Goal: Transaction & Acquisition: Purchase product/service

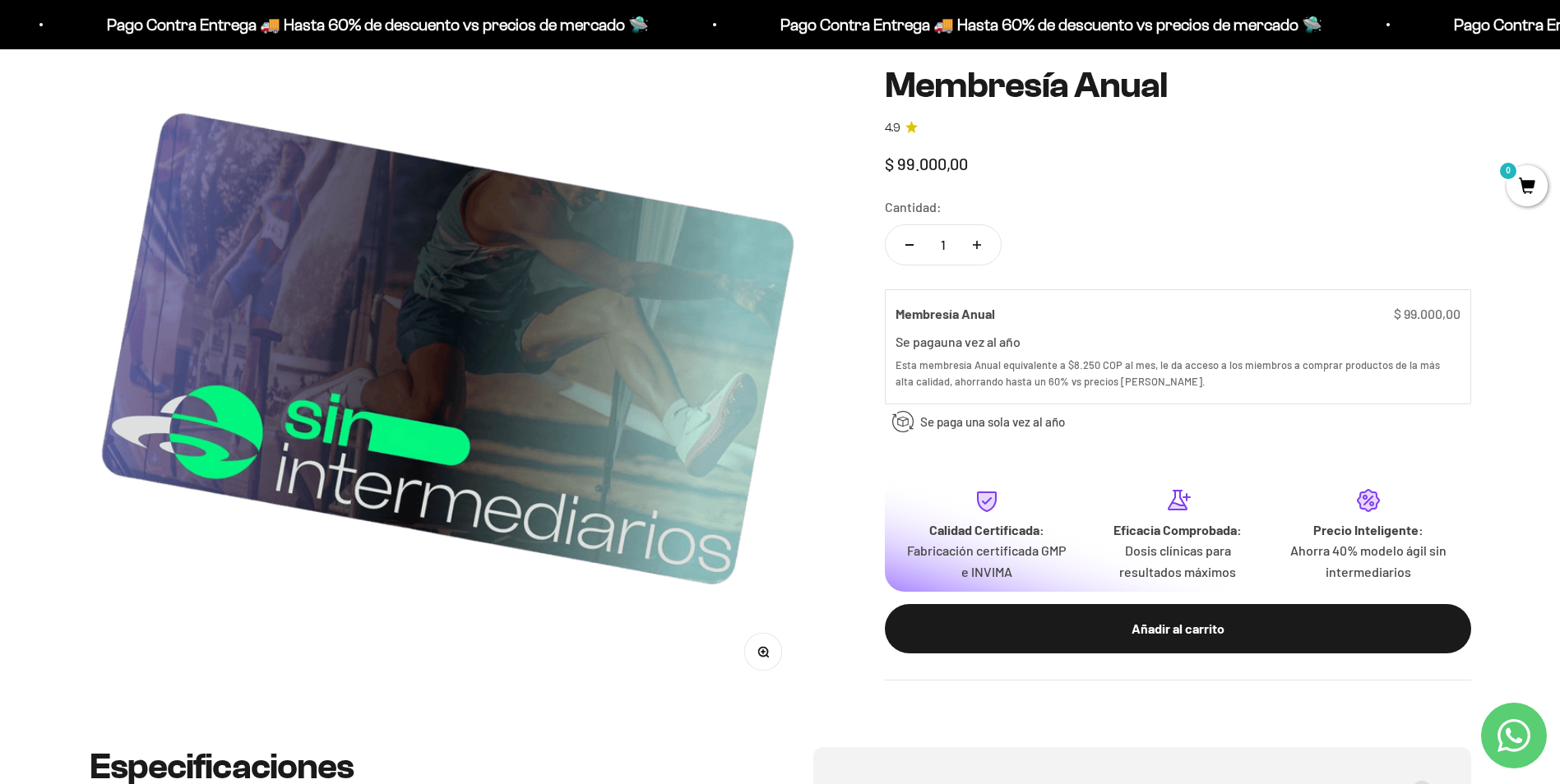
scroll to position [247, 0]
click at [1528, 741] on icon "Contact us on WhatsApp" at bounding box center [1513, 735] width 33 height 33
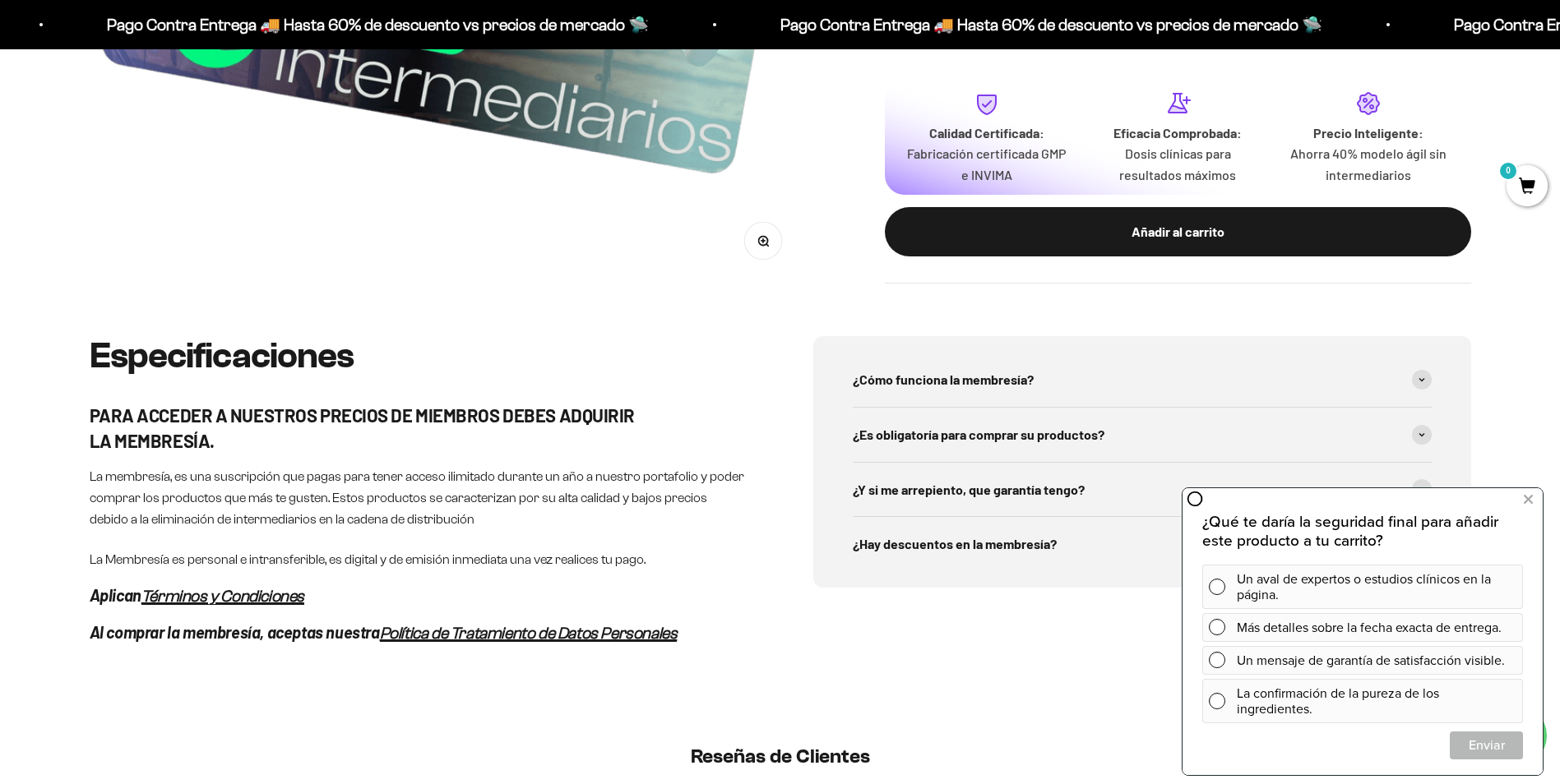
scroll to position [658, 0]
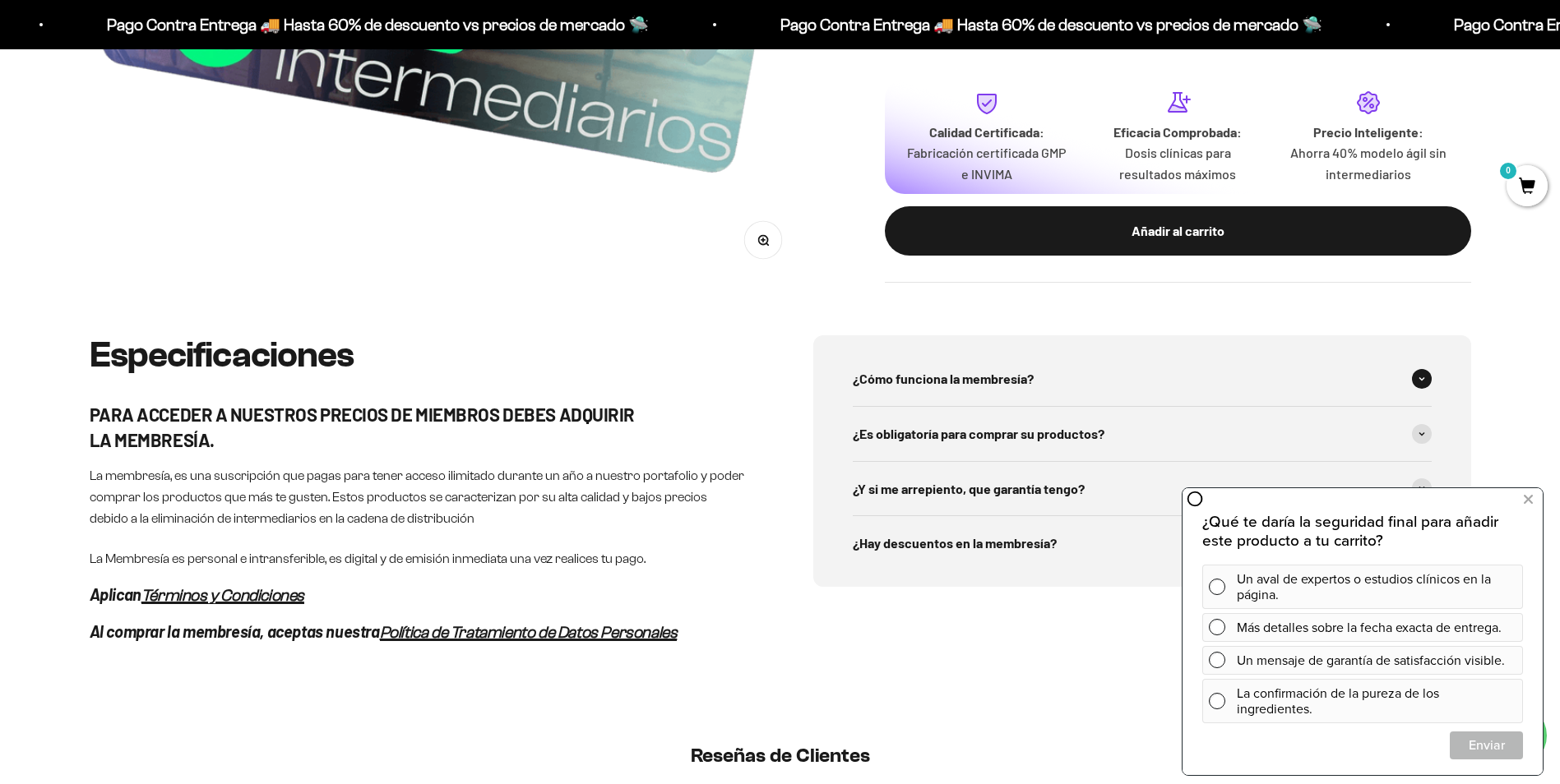
click at [998, 369] on span "¿Cómo funciona la membresía?" at bounding box center [942, 379] width 181 height 21
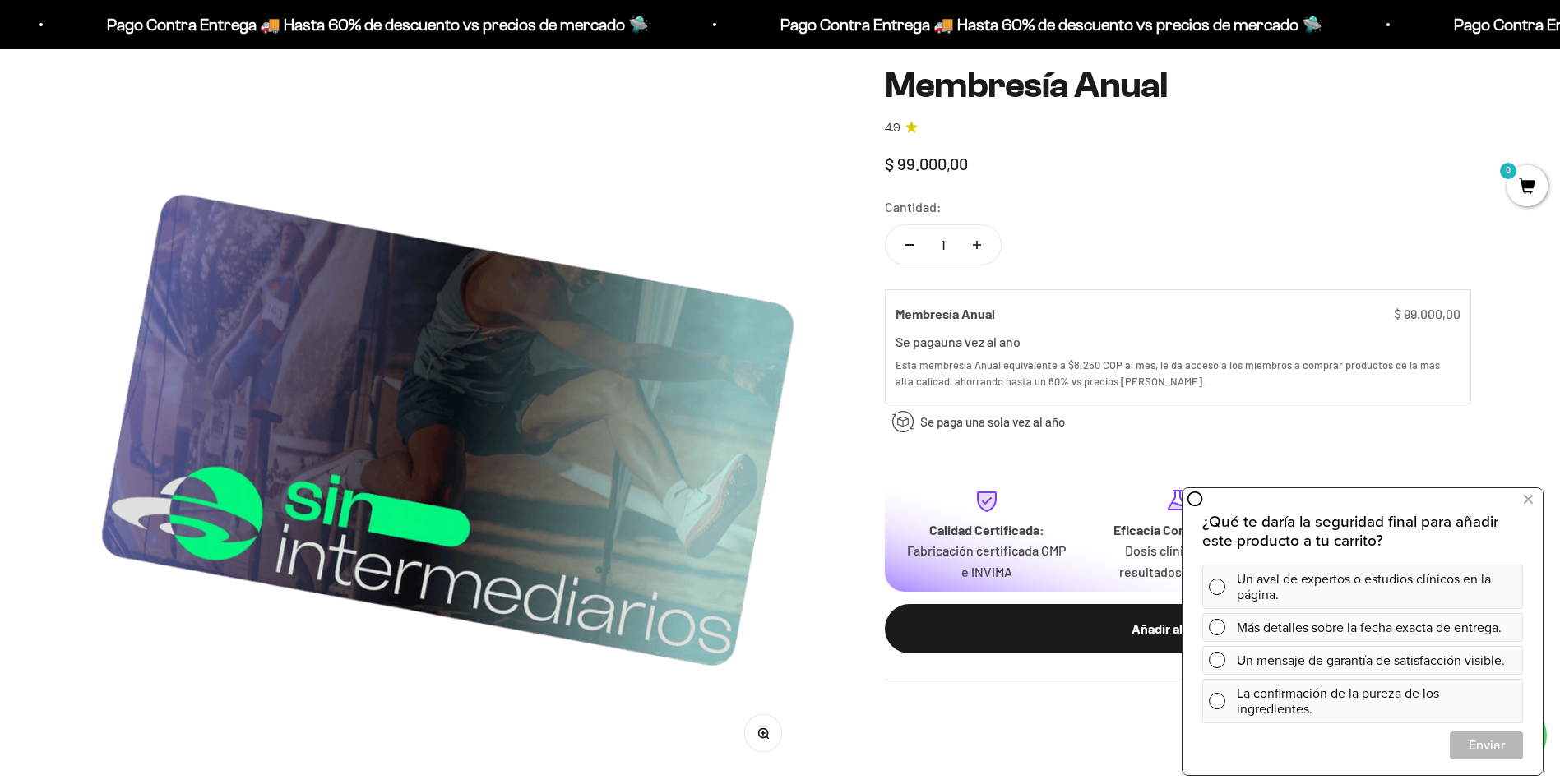
scroll to position [0, 0]
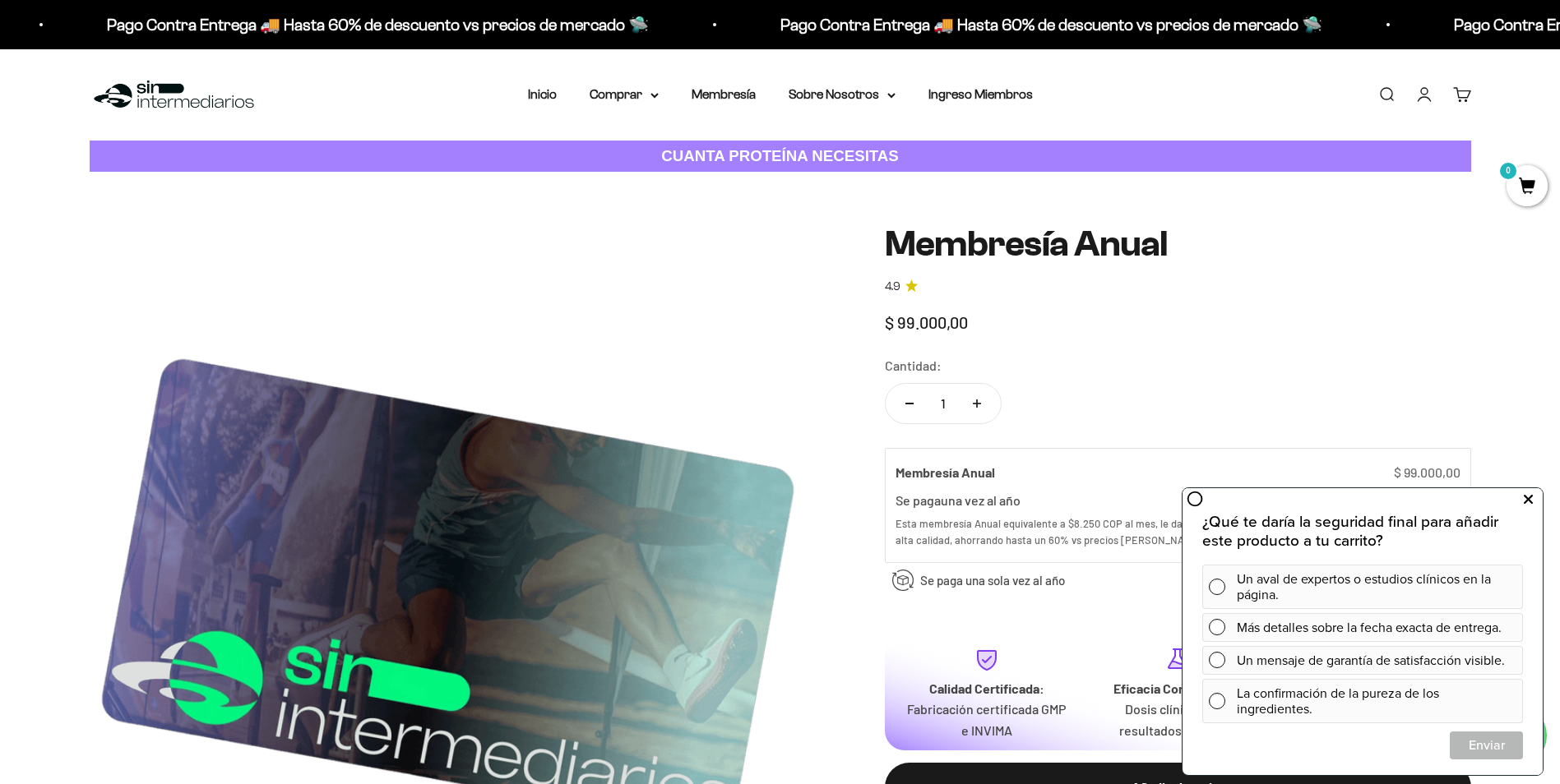
click at [1533, 501] on button at bounding box center [1527, 500] width 29 height 27
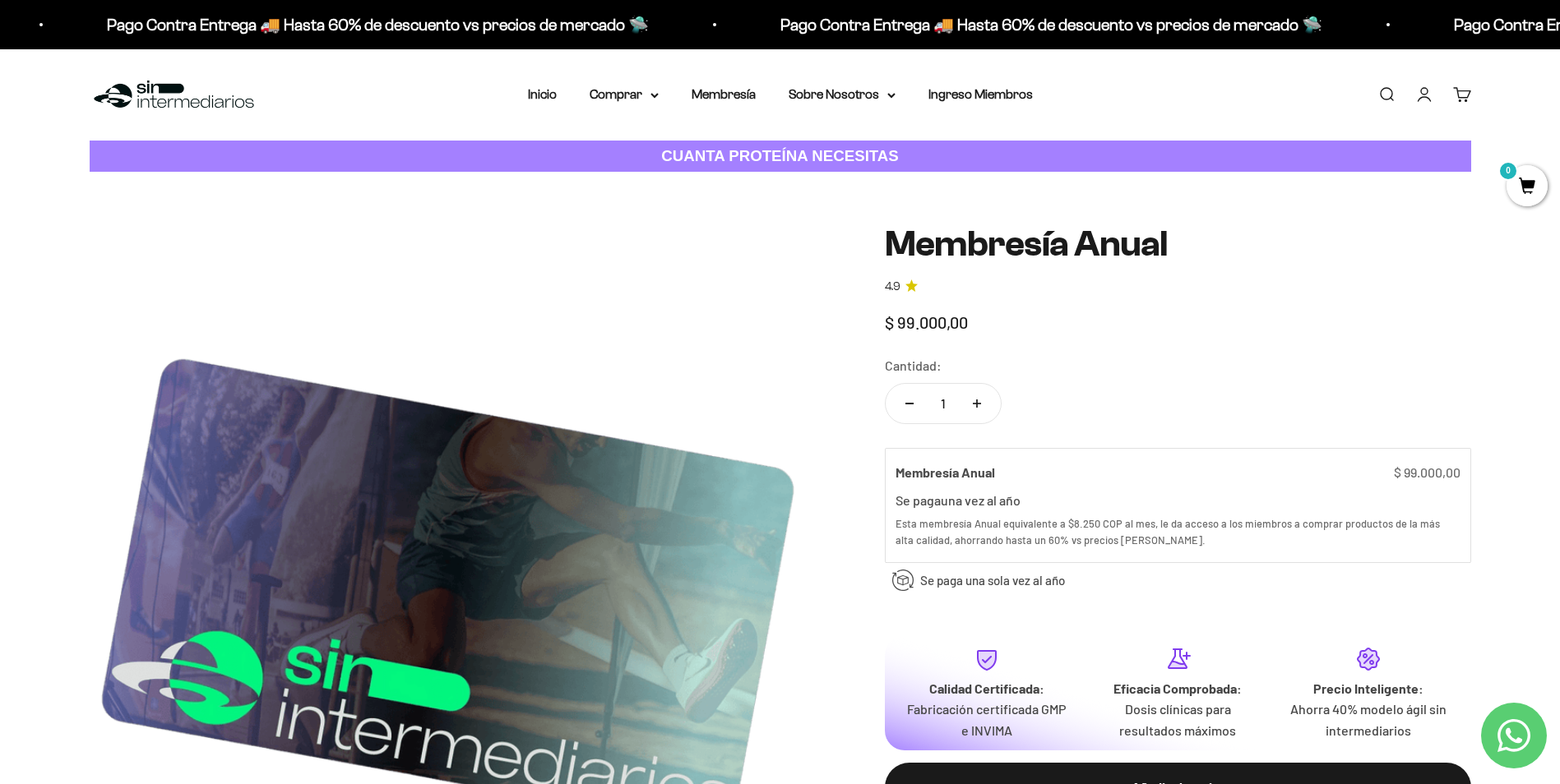
click at [979, 400] on icon "Aumentar cantidad" at bounding box center [976, 403] width 8 height 8
click at [906, 403] on icon "Reducir cantidad" at bounding box center [909, 403] width 8 height 2
type input "1"
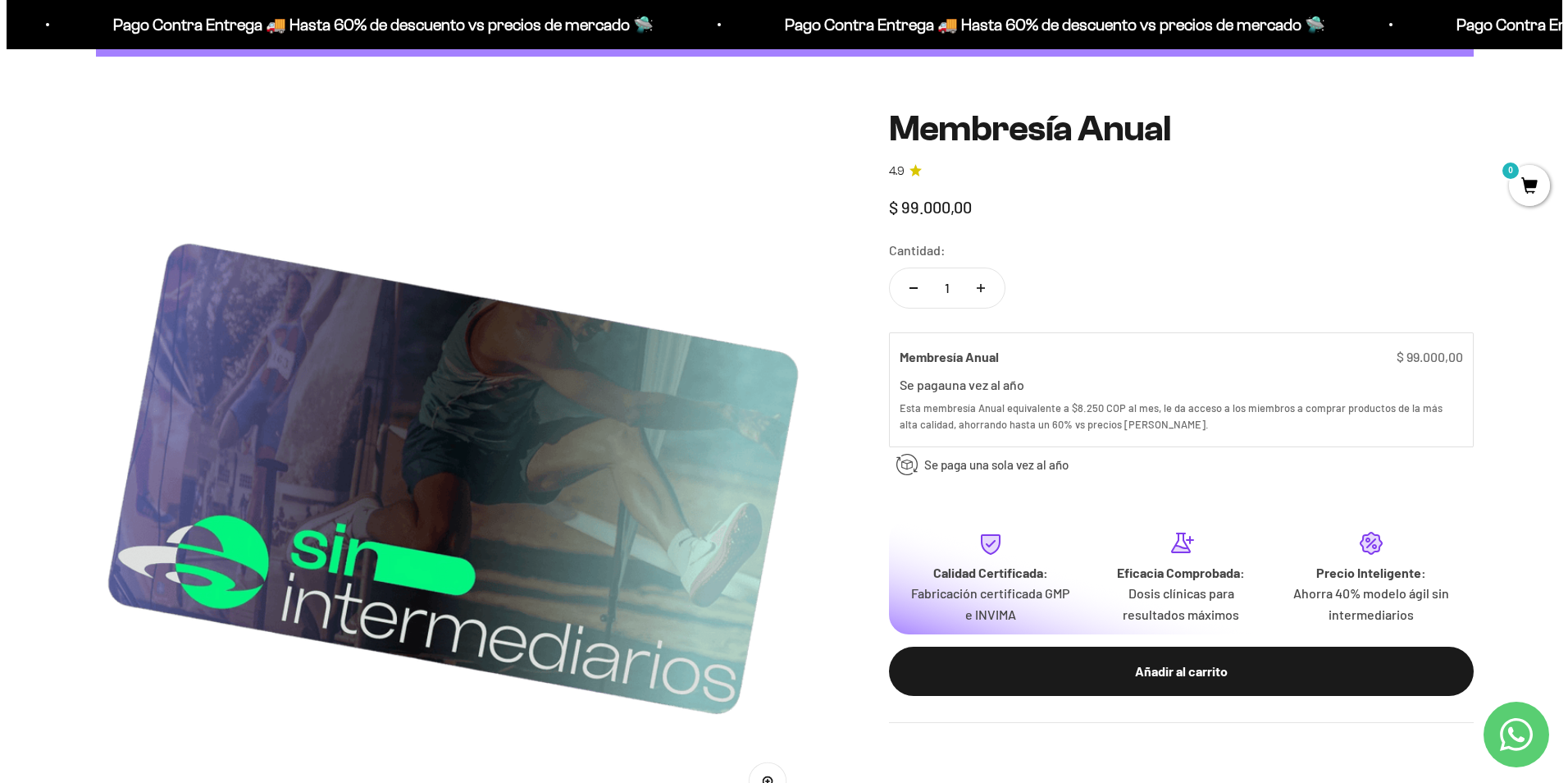
scroll to position [328, 0]
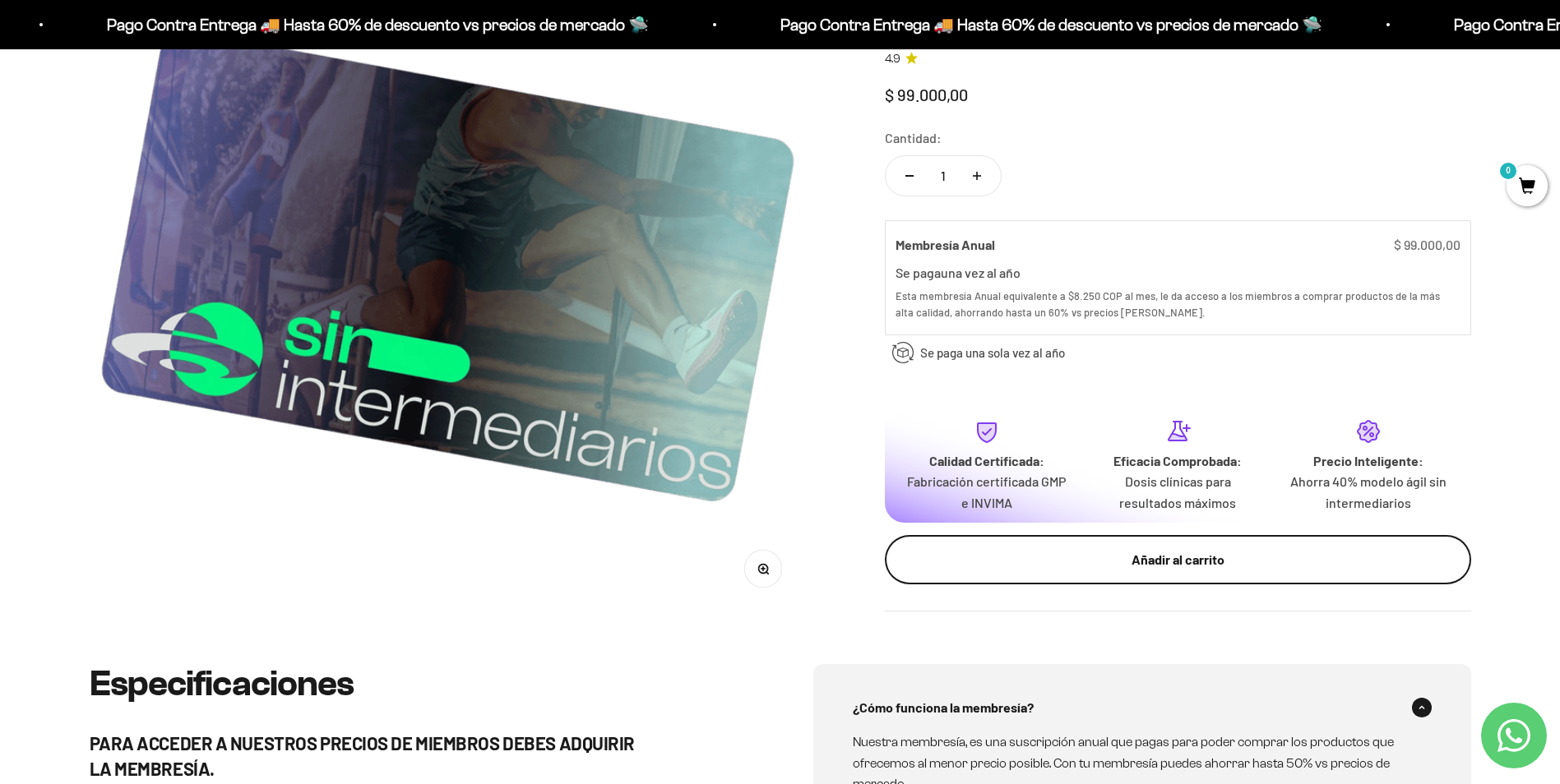
click at [1098, 553] on div "Añadir al carrito" at bounding box center [1177, 561] width 520 height 21
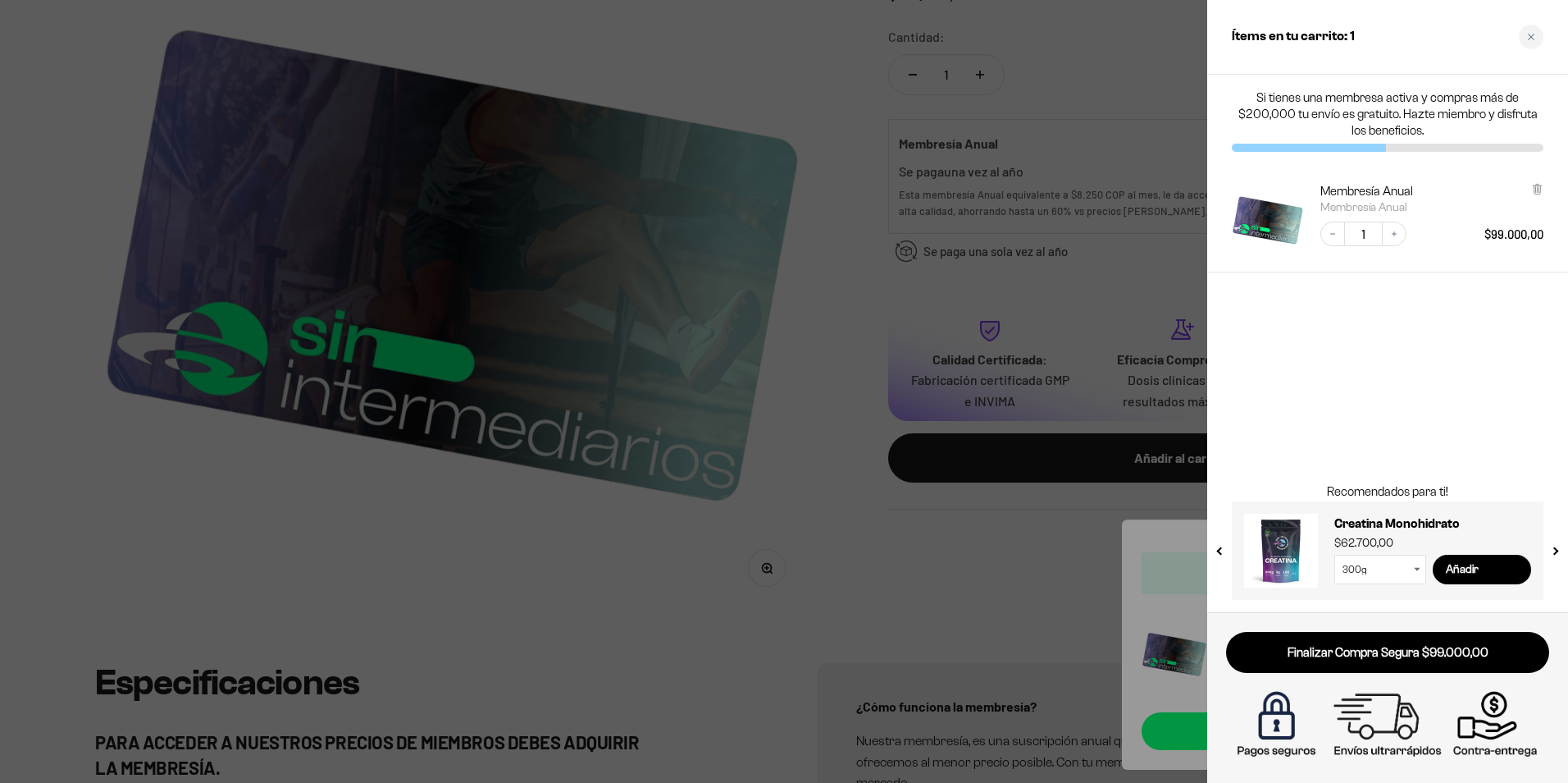
click at [1411, 572] on select "300g 100g" at bounding box center [1380, 569] width 92 height 29
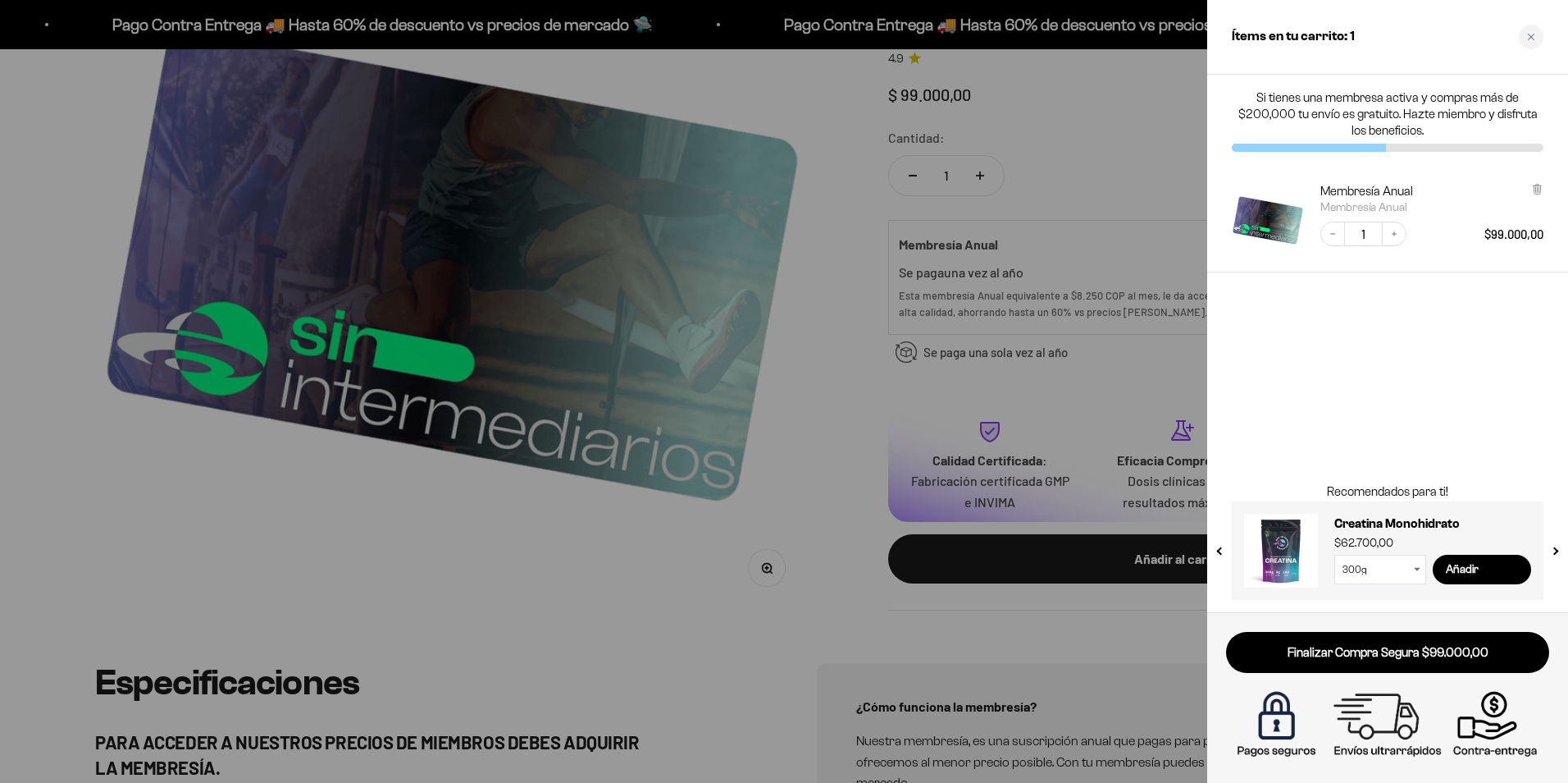
click at [1416, 566] on select "300g 100g" at bounding box center [1380, 569] width 92 height 29
click at [1459, 563] on input "Añadir" at bounding box center [1482, 569] width 99 height 29
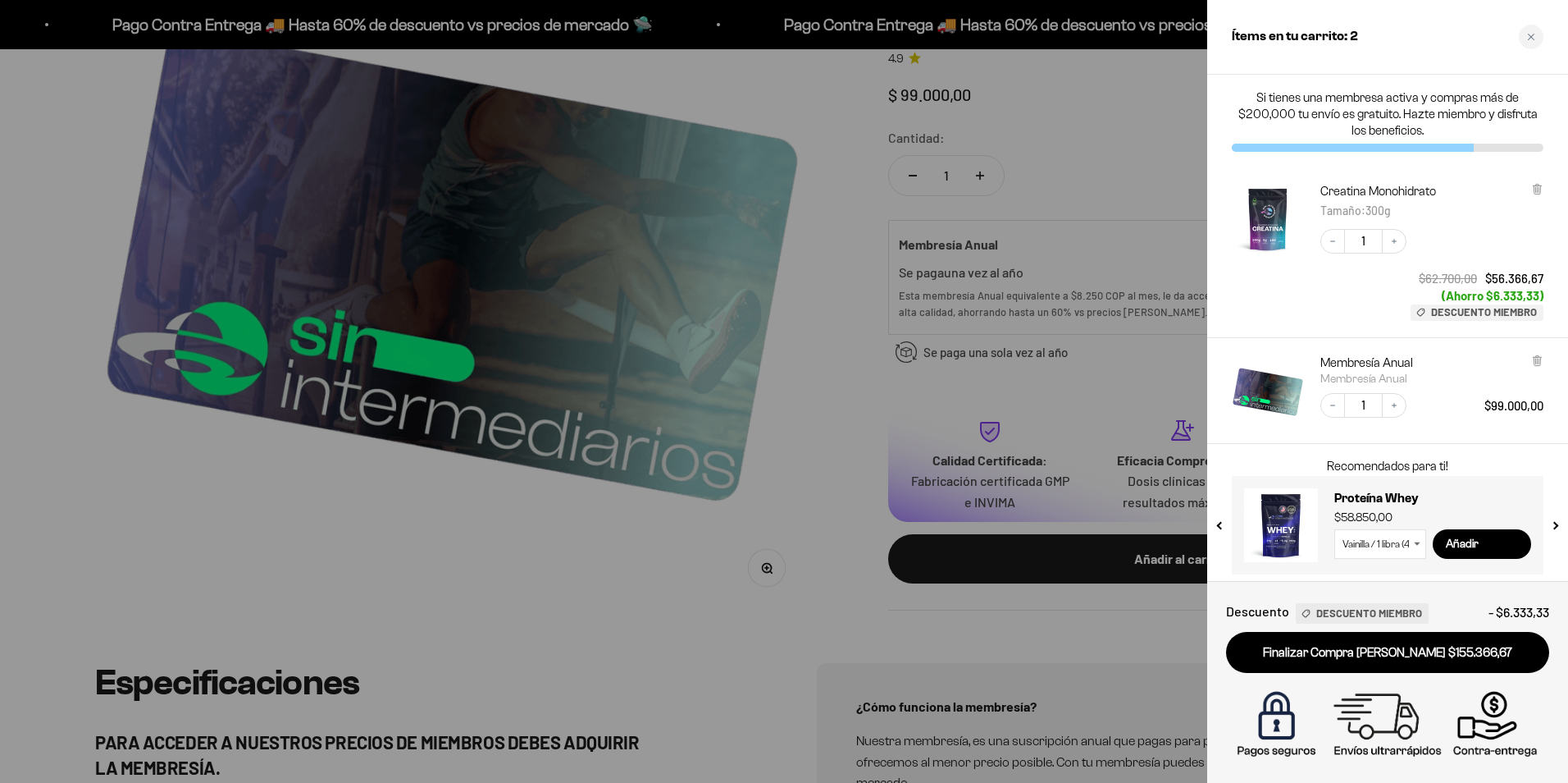
click at [1415, 545] on icon at bounding box center [1417, 543] width 6 height 4
click at [1414, 540] on select "Vainilla / 1 libra (460g) Vainilla / 2 libras (910g) Vainilla / 5 libras (2280g…" at bounding box center [1380, 544] width 92 height 29
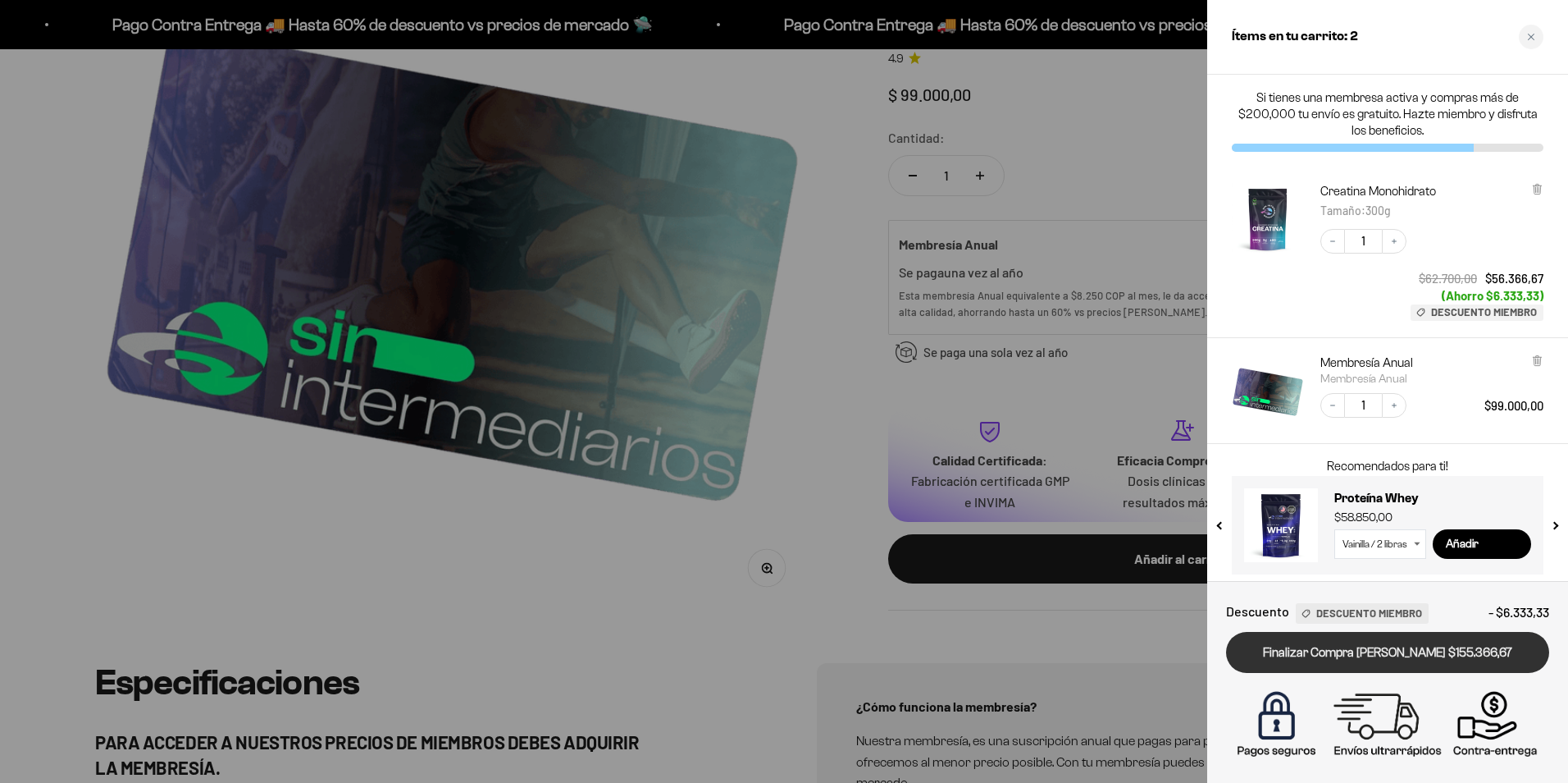
click at [1334, 530] on select "Vainilla / 1 libra (460g) Vainilla / 2 libras (910g) Vainilla / 5 libras (2280g…" at bounding box center [1380, 544] width 92 height 29
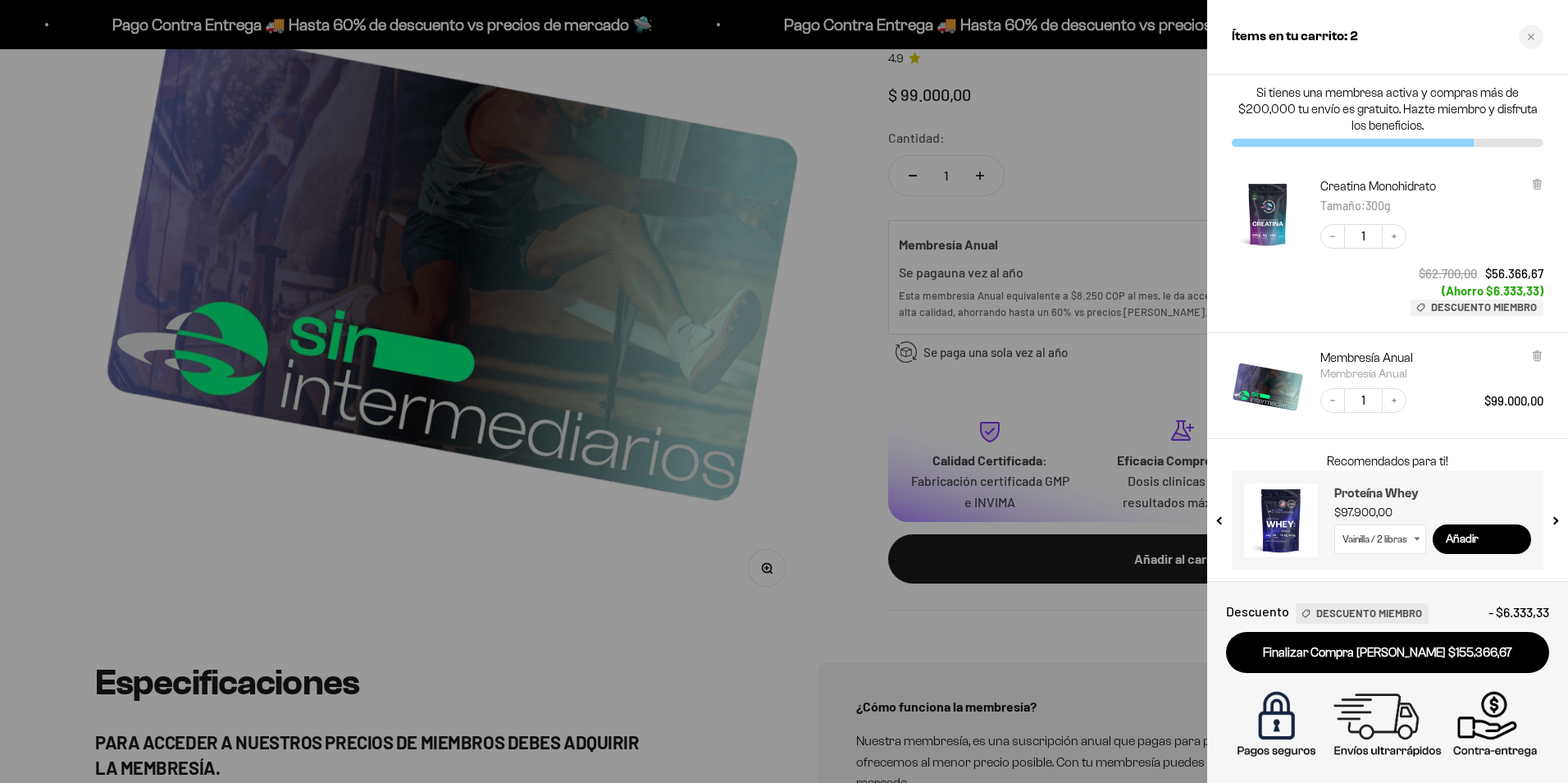
scroll to position [5, 0]
click at [1462, 537] on input "Añadir" at bounding box center [1482, 538] width 99 height 29
select select "42658509357265"
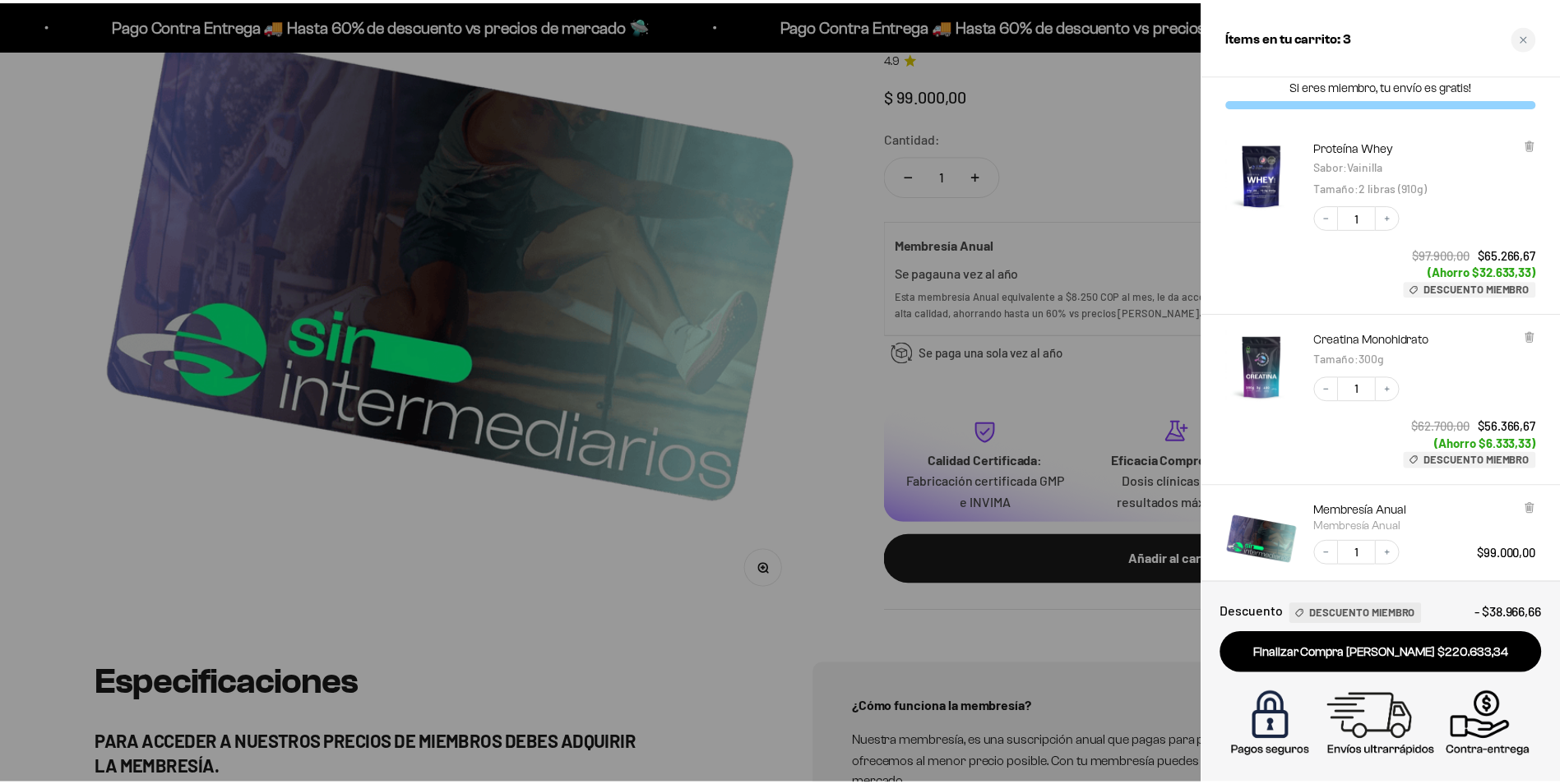
scroll to position [0, 0]
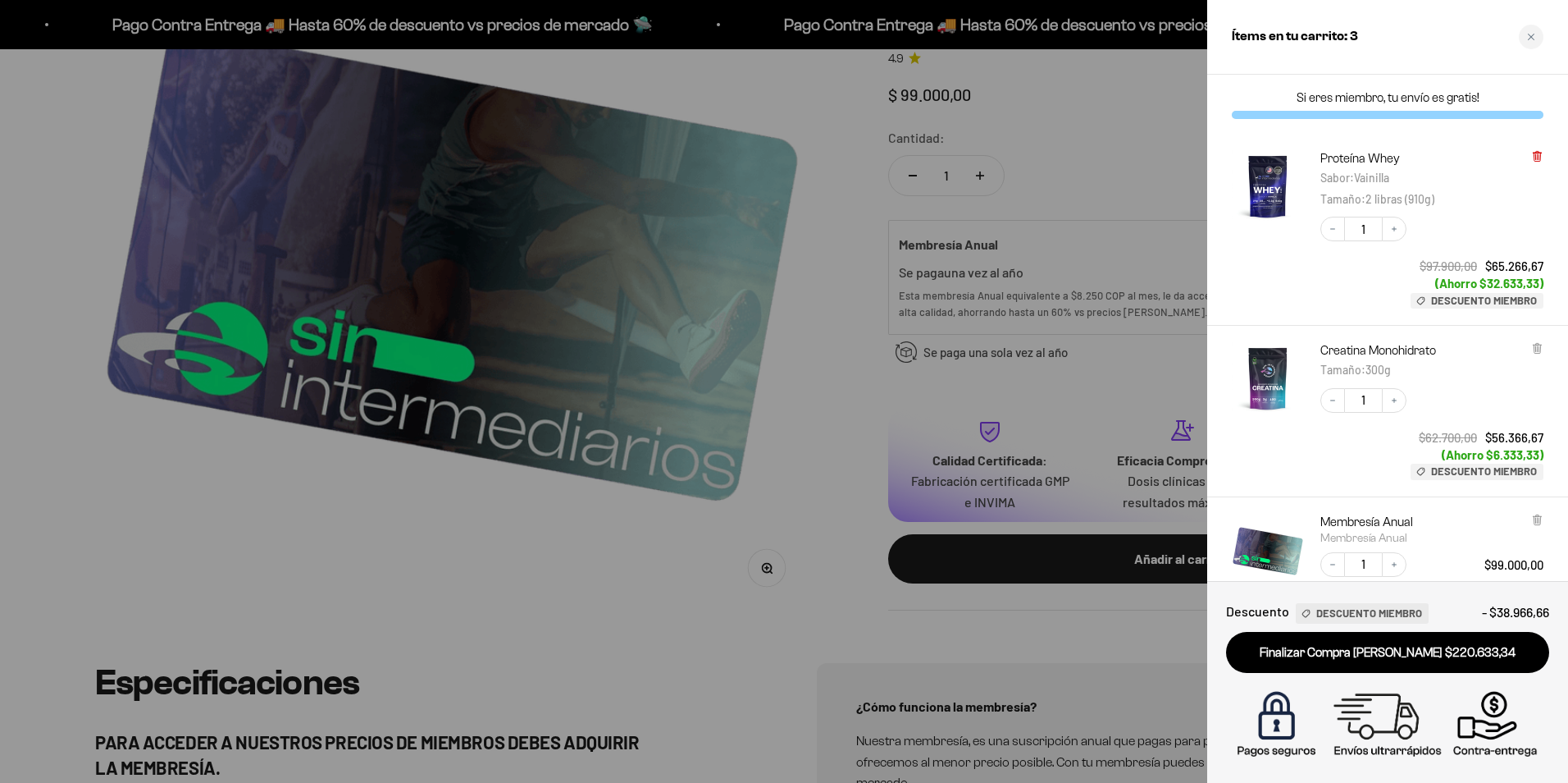
click at [1533, 155] on icon at bounding box center [1538, 156] width 12 height 12
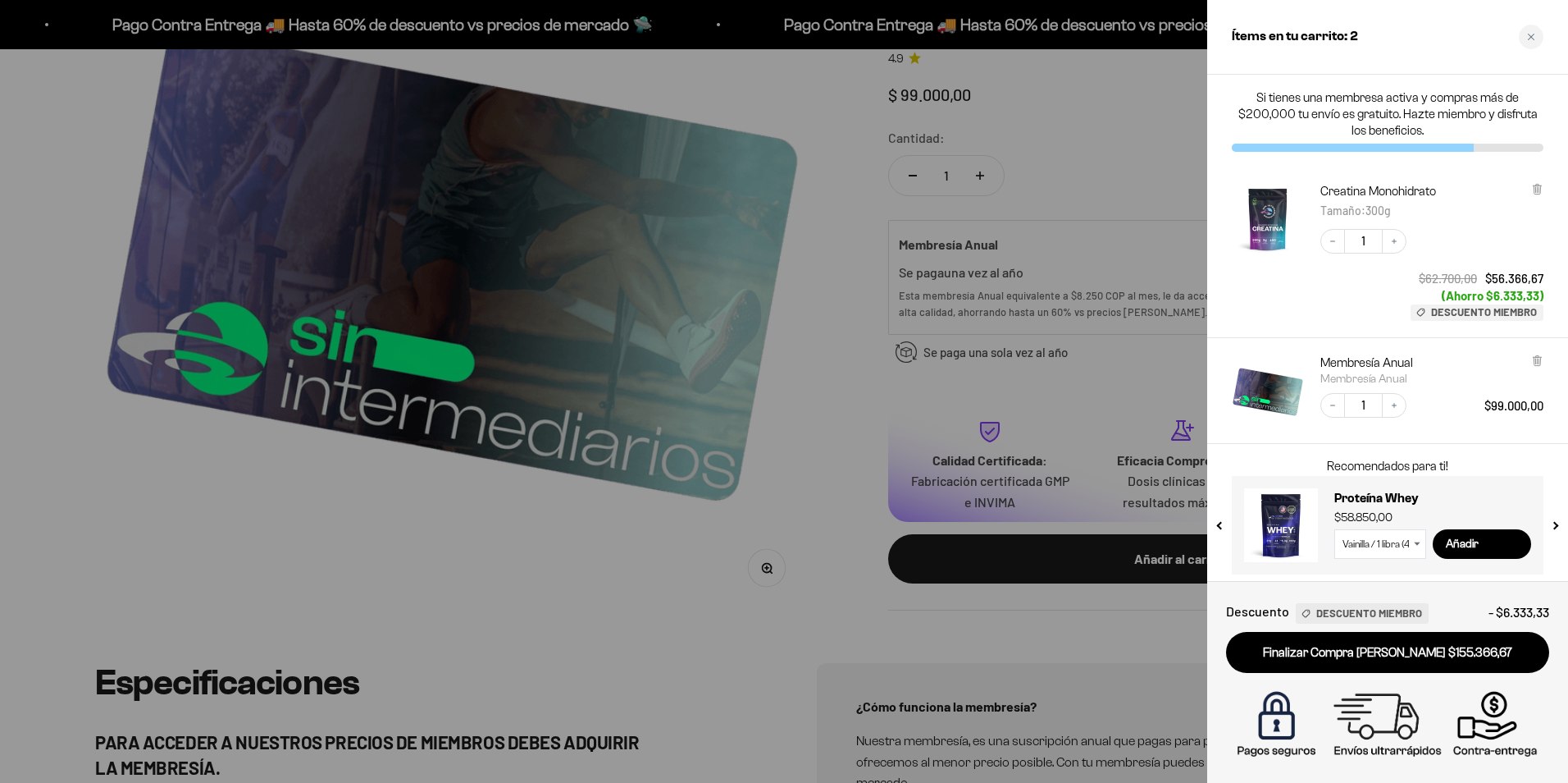
click at [1406, 548] on select "Vainilla / 1 libra (460g) Vainilla / 2 libras (910g) Vainilla / 5 libras (2280g…" at bounding box center [1380, 544] width 92 height 29
click at [1334, 530] on select "Vainilla / 1 libra (460g) Vainilla / 2 libras (910g) Vainilla / 5 libras (2280g…" at bounding box center [1380, 544] width 92 height 29
click at [1500, 550] on input "Añadir" at bounding box center [1482, 544] width 99 height 29
select select "42658509357265"
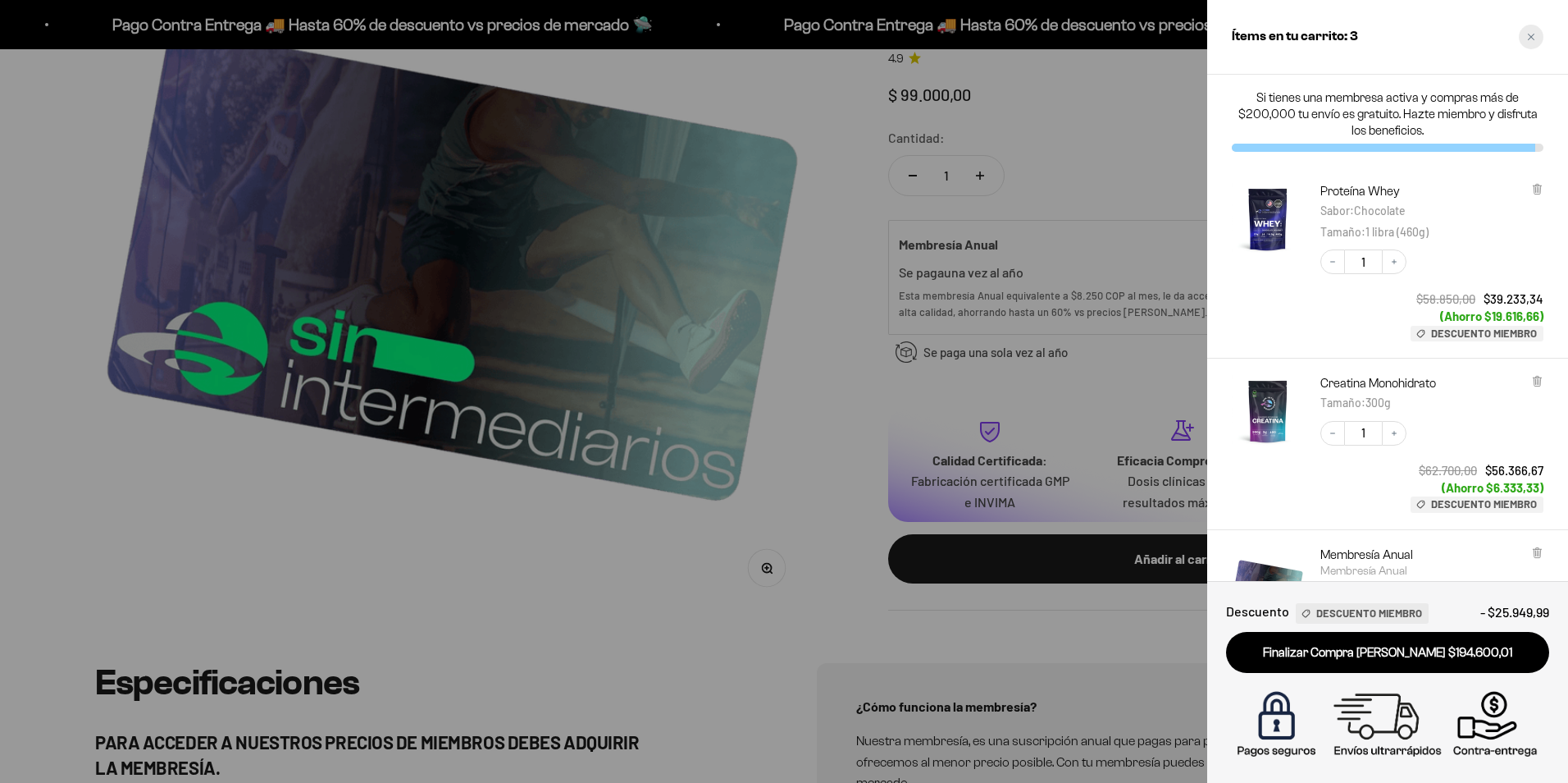
click at [1531, 36] on icon "Close cart" at bounding box center [1531, 36] width 8 height 8
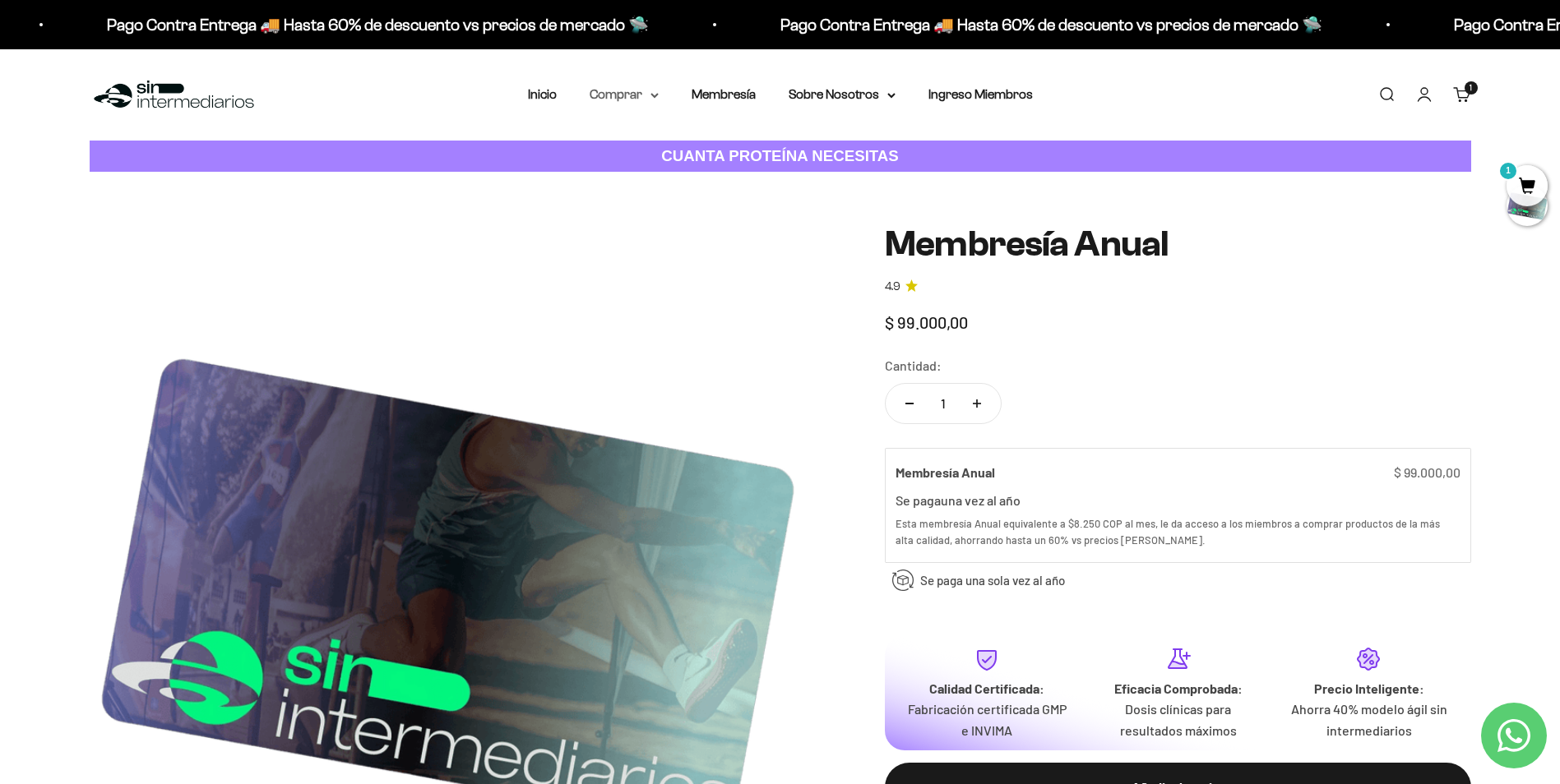
click at [648, 90] on summary "Comprar" at bounding box center [624, 94] width 69 height 21
click at [732, 177] on icon at bounding box center [732, 177] width 5 height 8
click at [724, 206] on summary "Gomas sin azúcar" at bounding box center [667, 209] width 135 height 21
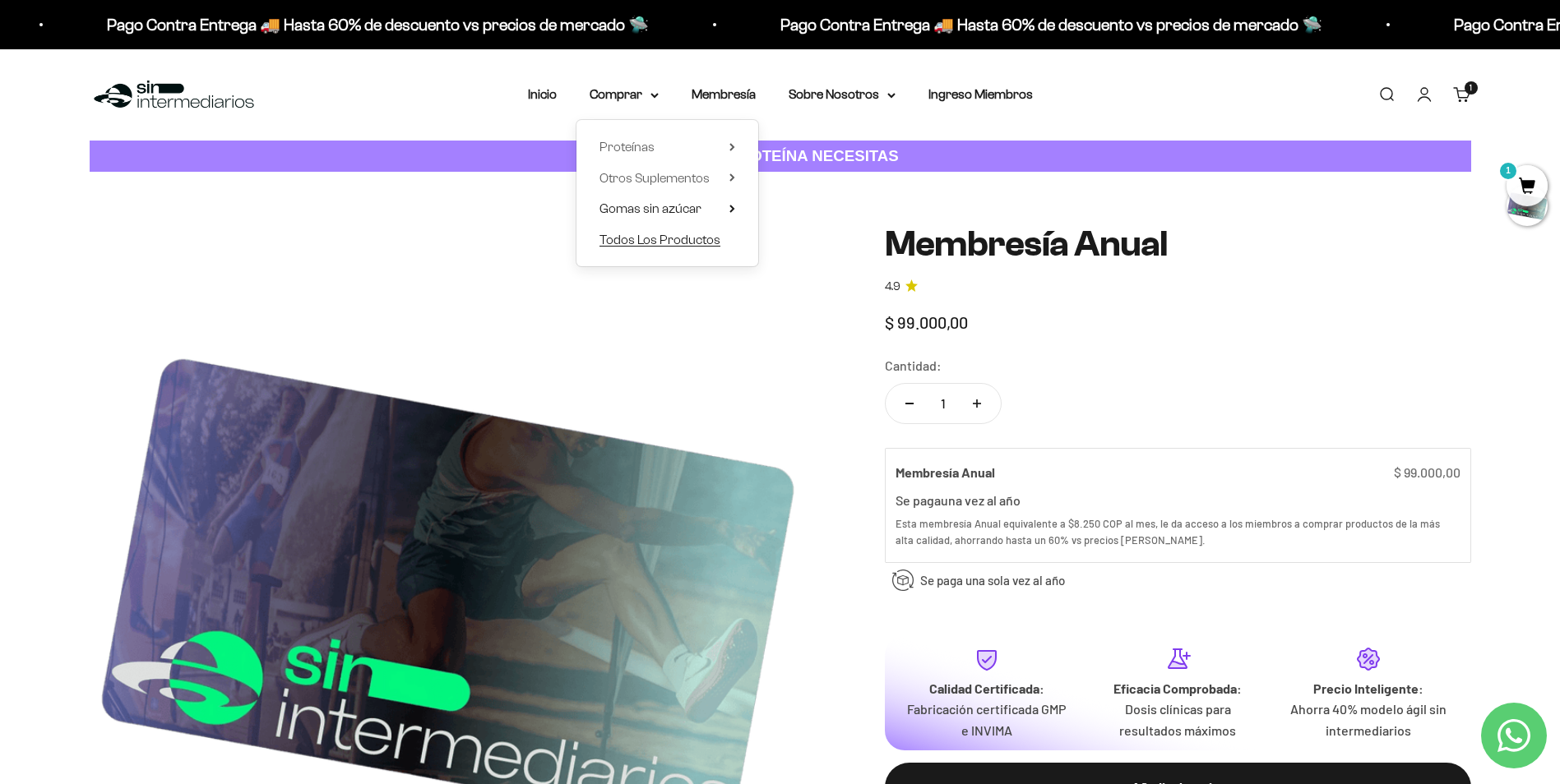
click at [690, 241] on span "Todos Los Productos" at bounding box center [660, 239] width 121 height 14
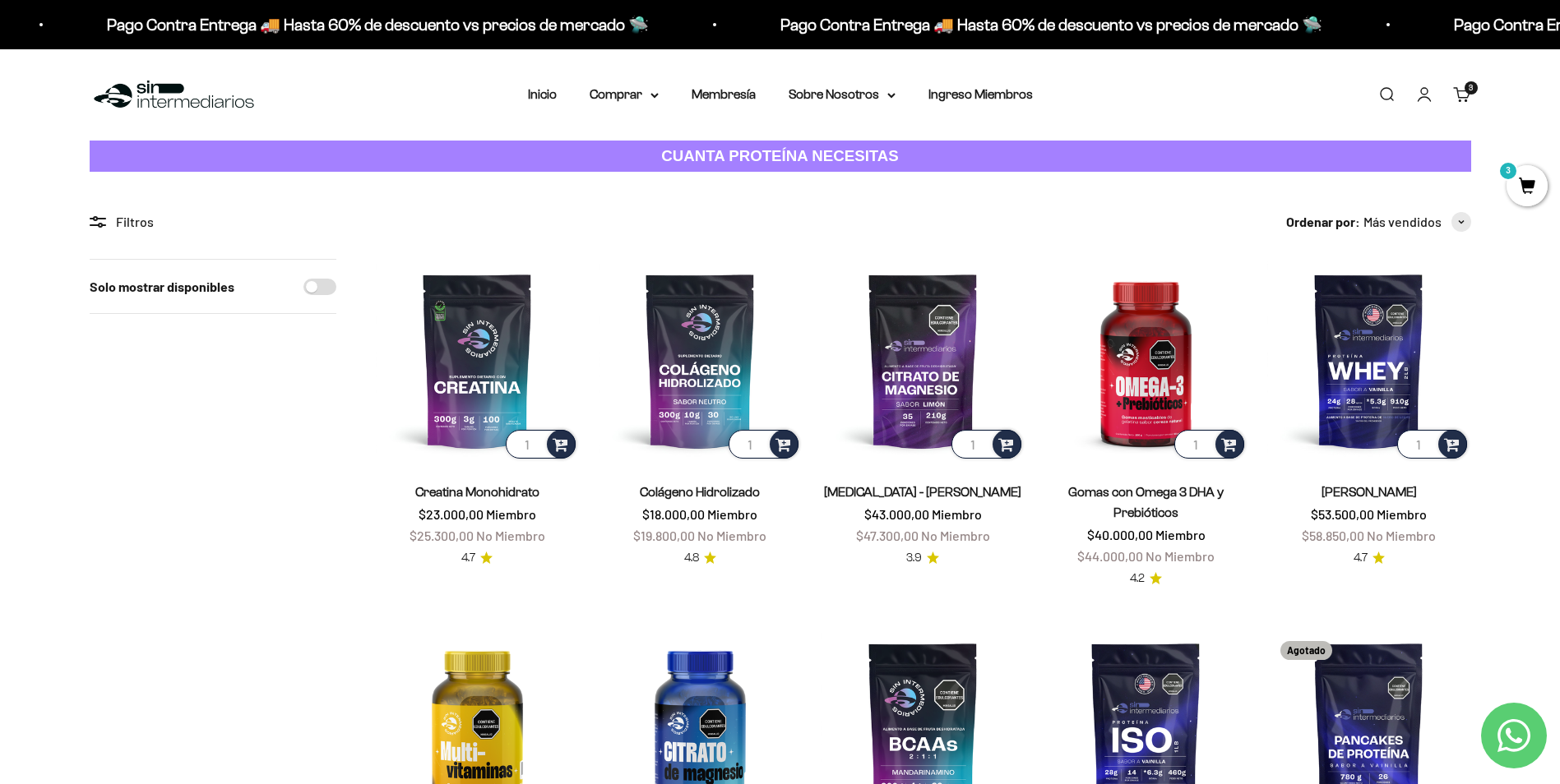
click at [1464, 83] on div "3 artículos 3" at bounding box center [1470, 87] width 13 height 13
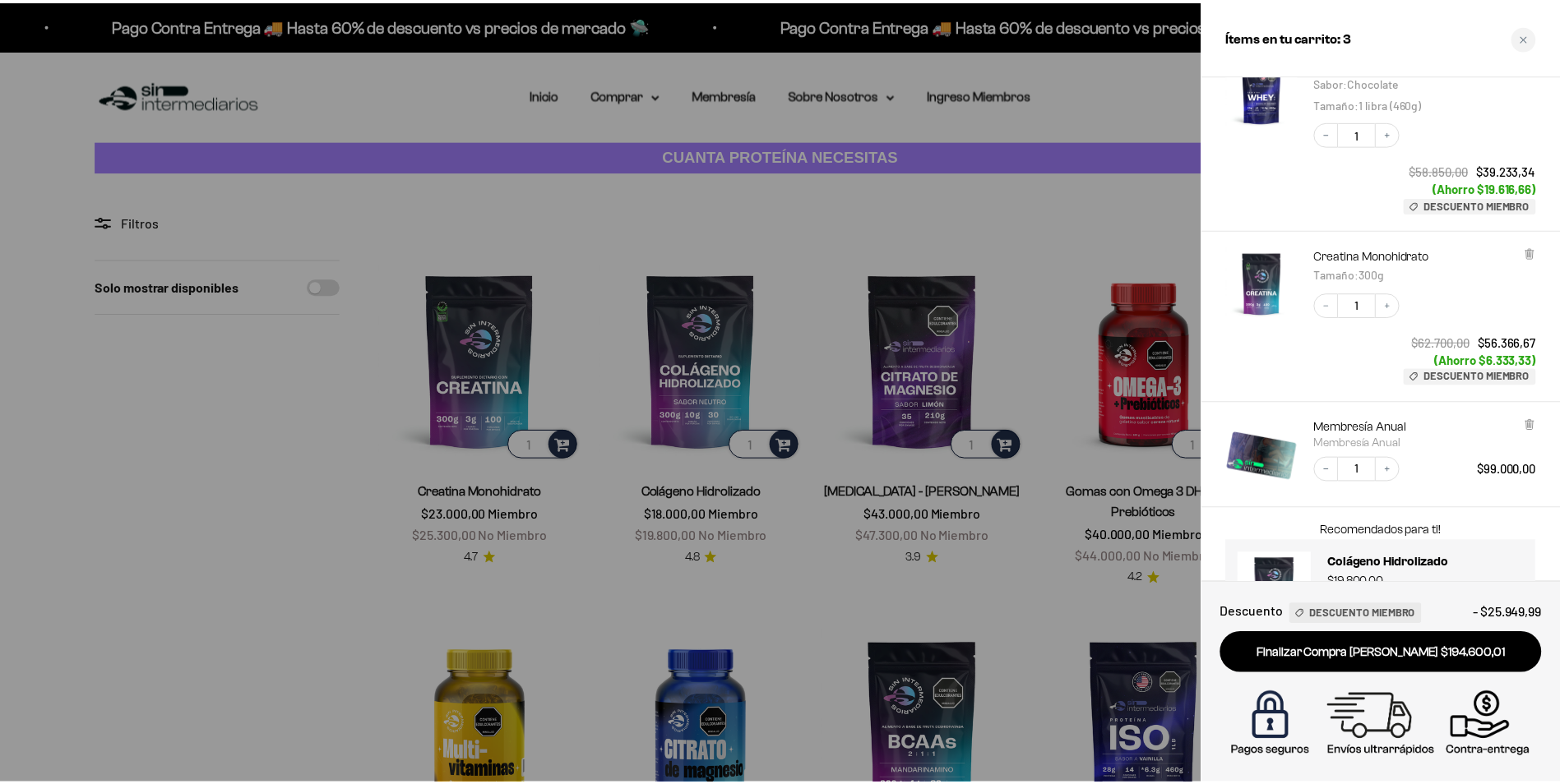
scroll to position [198, 0]
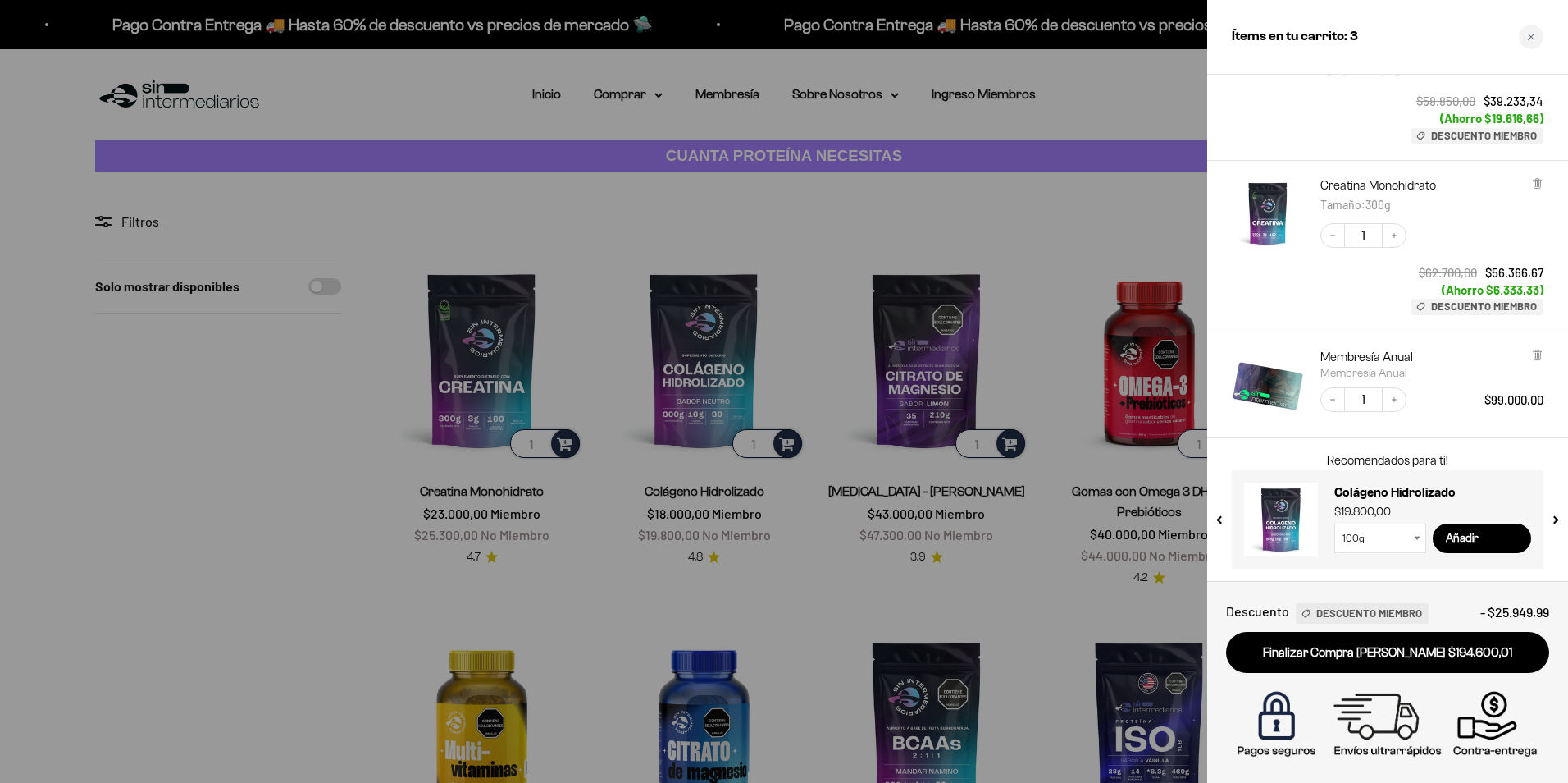
click at [1136, 201] on div at bounding box center [784, 391] width 1568 height 783
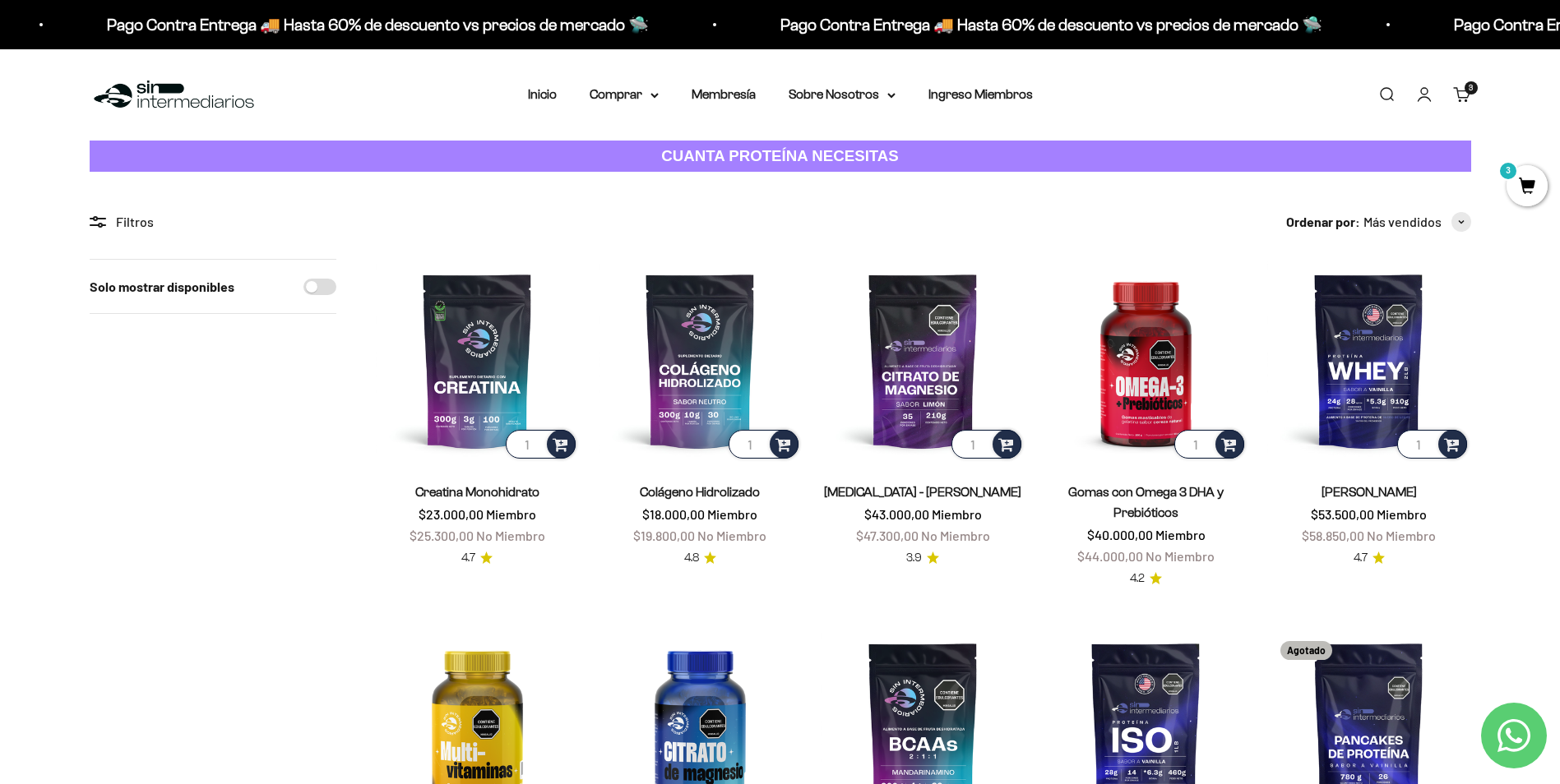
click at [1425, 88] on link "Iniciar sesión" at bounding box center [1424, 94] width 18 height 18
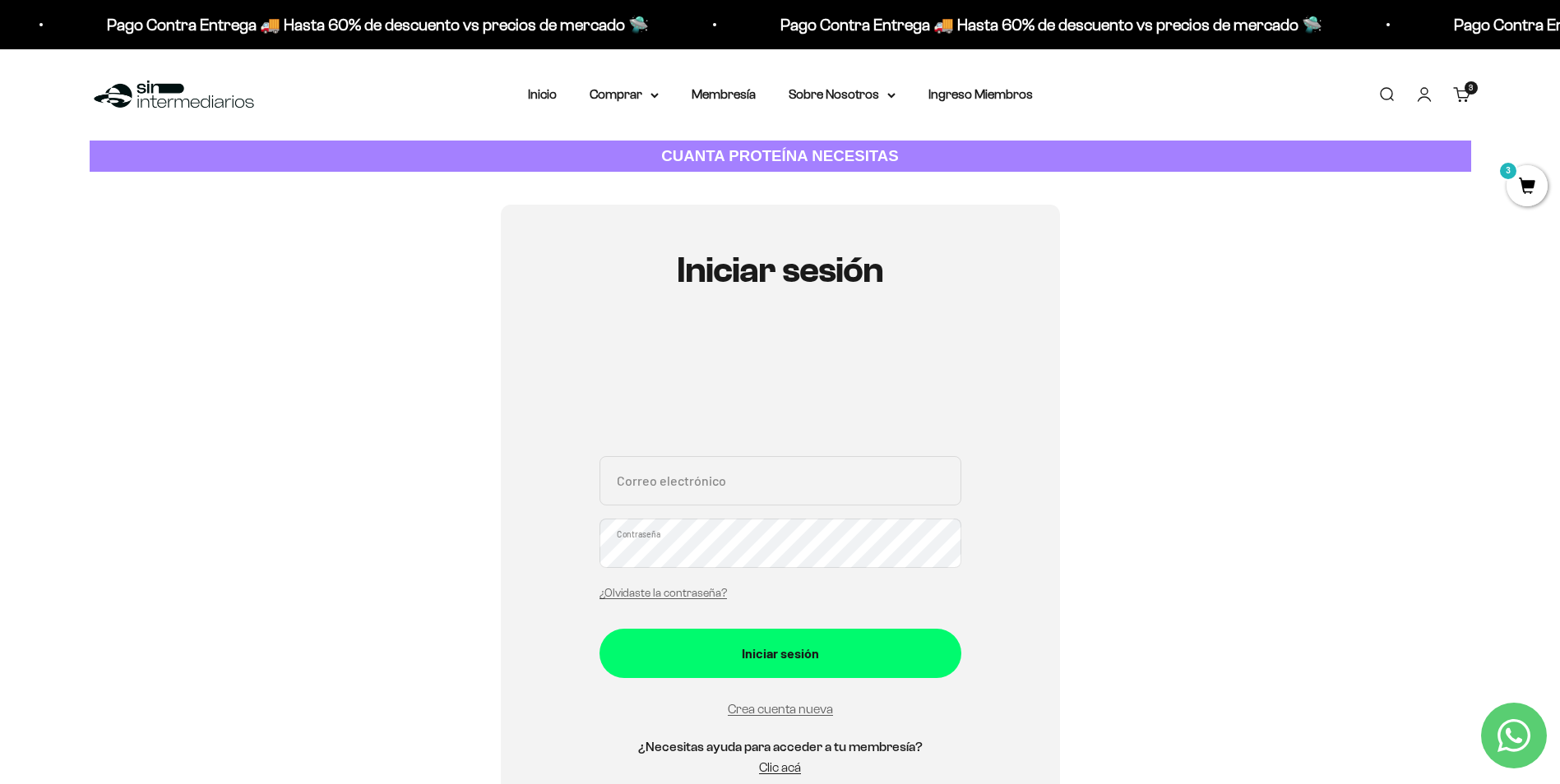
click at [724, 484] on input "Correo electrónico" at bounding box center [780, 480] width 362 height 49
type input "comprasdeoscar20@gmail.com"
click at [1141, 552] on div "Iniciar sesión comprasdeoscar20@gmail.com Correo electrónico Contraseña ¿Olvida…" at bounding box center [780, 522] width 1381 height 636
click at [813, 711] on link "Crea cuenta nueva" at bounding box center [780, 709] width 105 height 14
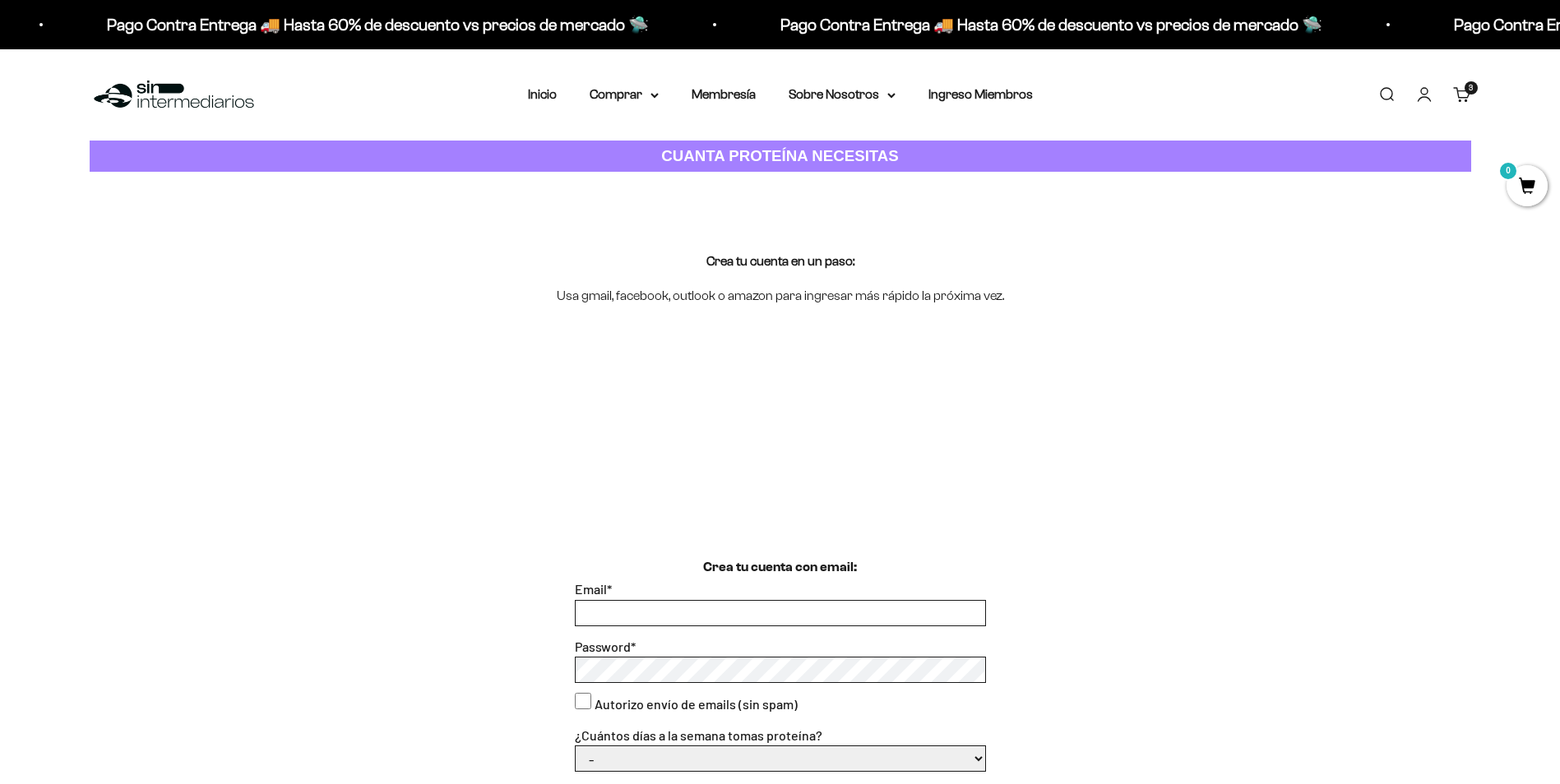
scroll to position [247, 0]
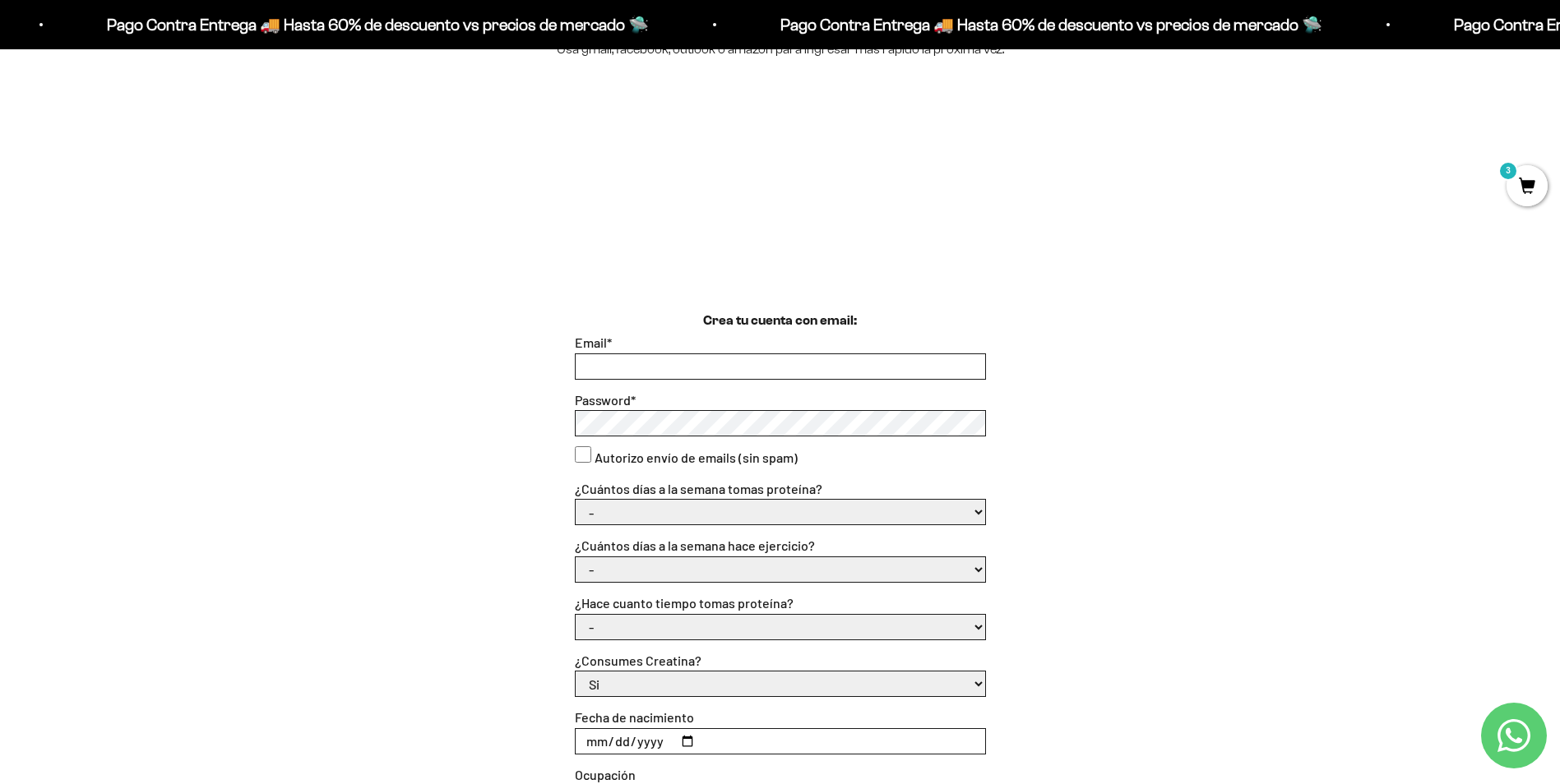
click at [738, 368] on input "Email *" at bounding box center [780, 367] width 410 height 25
type input "comprasdeoscar20@gmail.com"
click at [643, 517] on select "- 1 o 2 3 a 5 6 o 7" at bounding box center [780, 512] width 410 height 25
select select "6 o 7"
click at [575, 499] on select "- 1 o 2 3 a 5 6 o 7" at bounding box center [780, 512] width 410 height 25
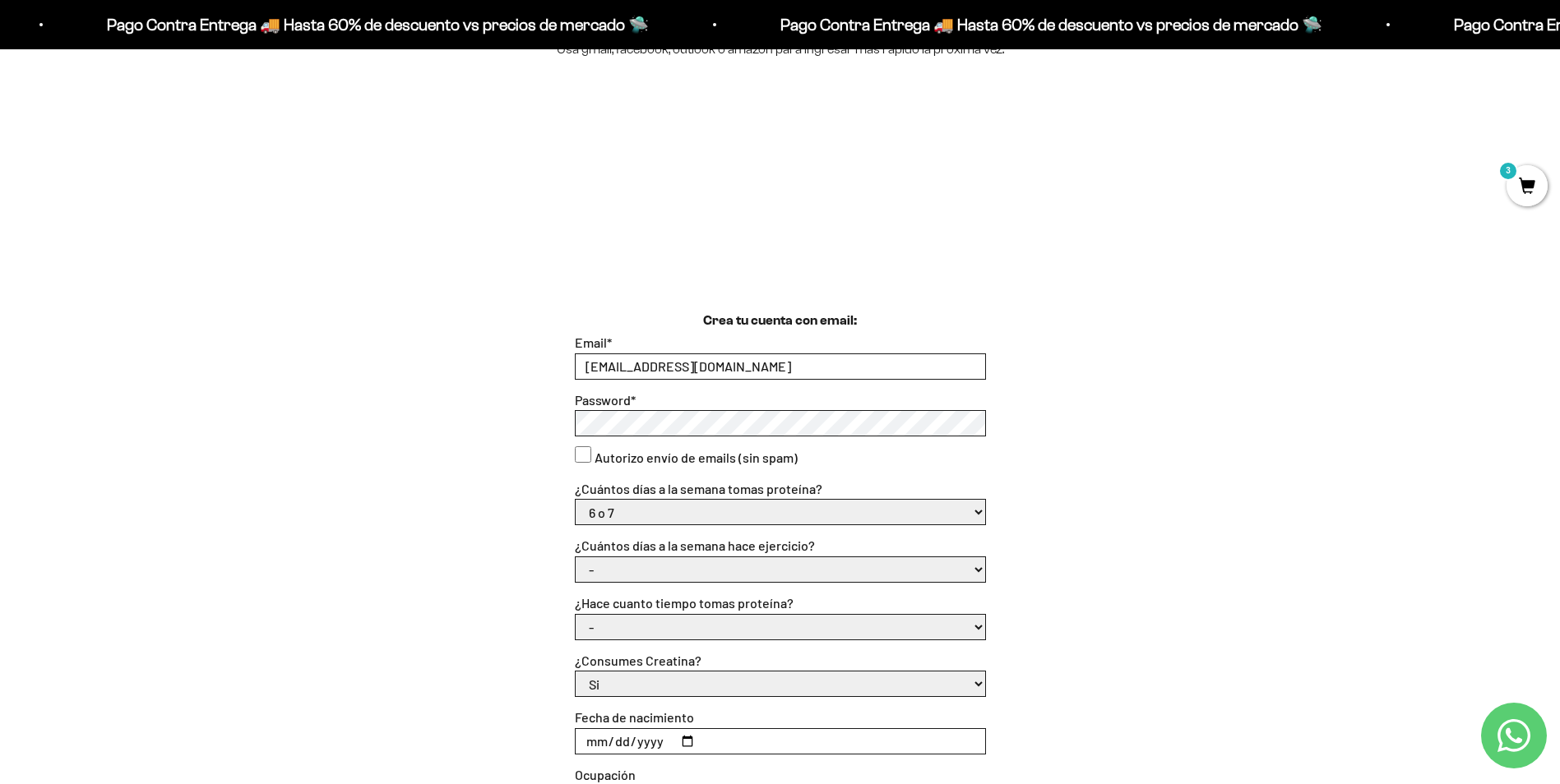
click at [662, 575] on select "- No hago 1 a 2 días 3 a 5 días 6 o 7 días" at bounding box center [780, 570] width 410 height 25
select select "6 o 7 días"
click at [575, 557] on select "- No hago 1 a 2 días 3 a 5 días 6 o 7 días" at bounding box center [780, 570] width 410 height 25
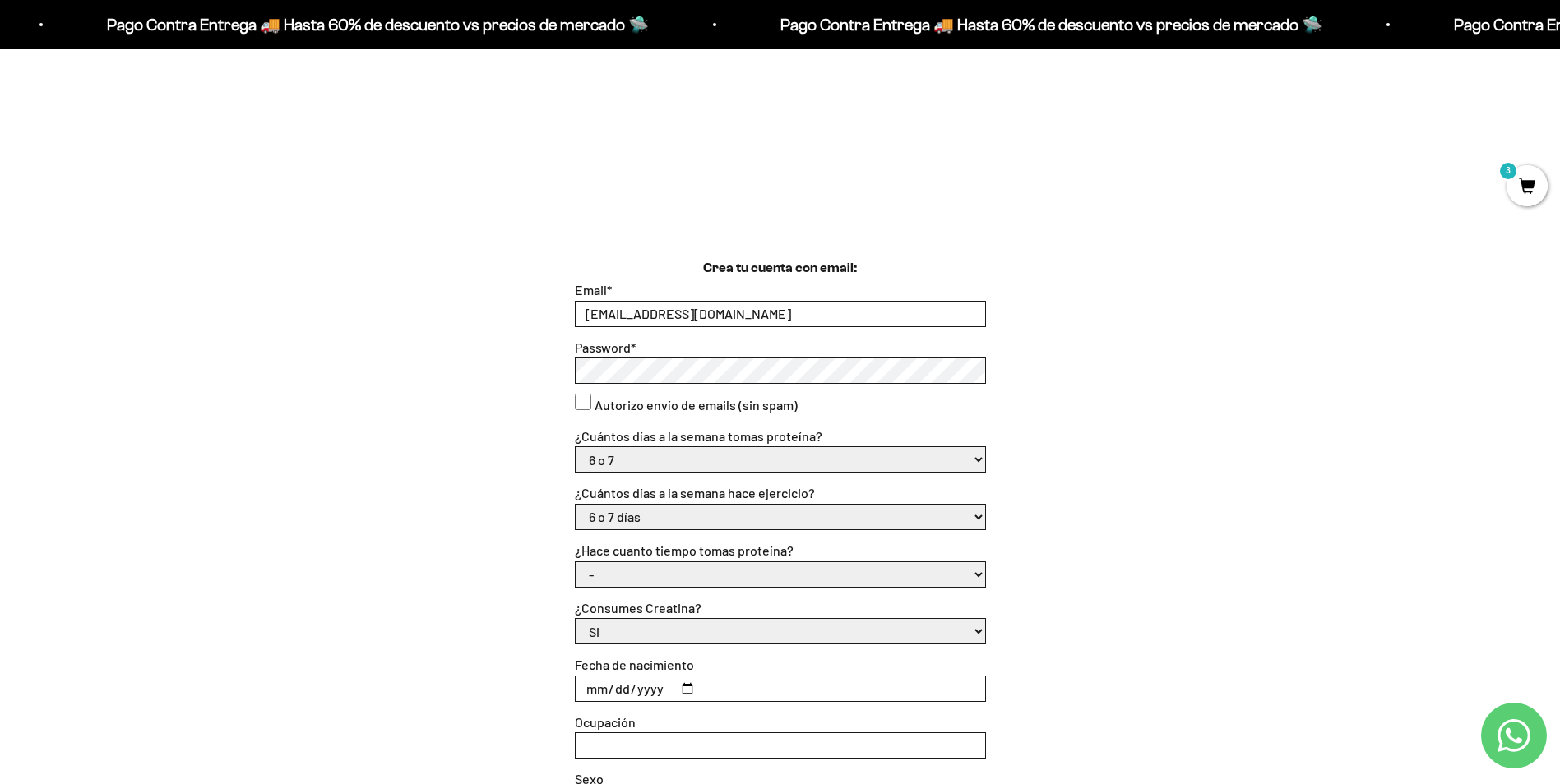
scroll to position [328, 0]
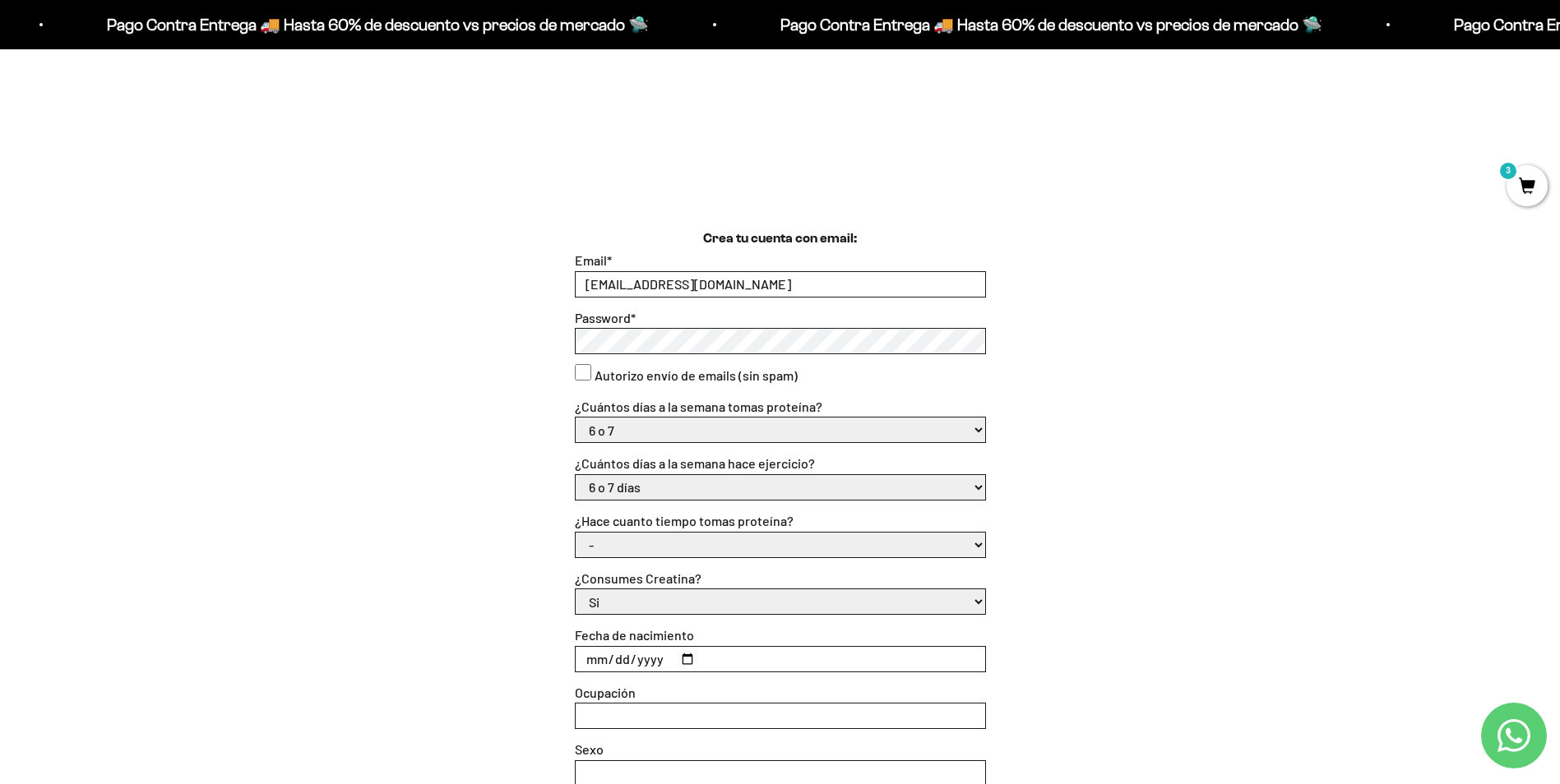
click at [752, 543] on select "- Apenas estoy empezando Menos de 6 meses Más de 6 meses Hace más de un año" at bounding box center [780, 545] width 410 height 25
select select "Apenas estoy empezando"
click at [575, 532] on select "- Apenas estoy empezando Menos de 6 meses Más de 6 meses Hace más de un año" at bounding box center [780, 545] width 410 height 25
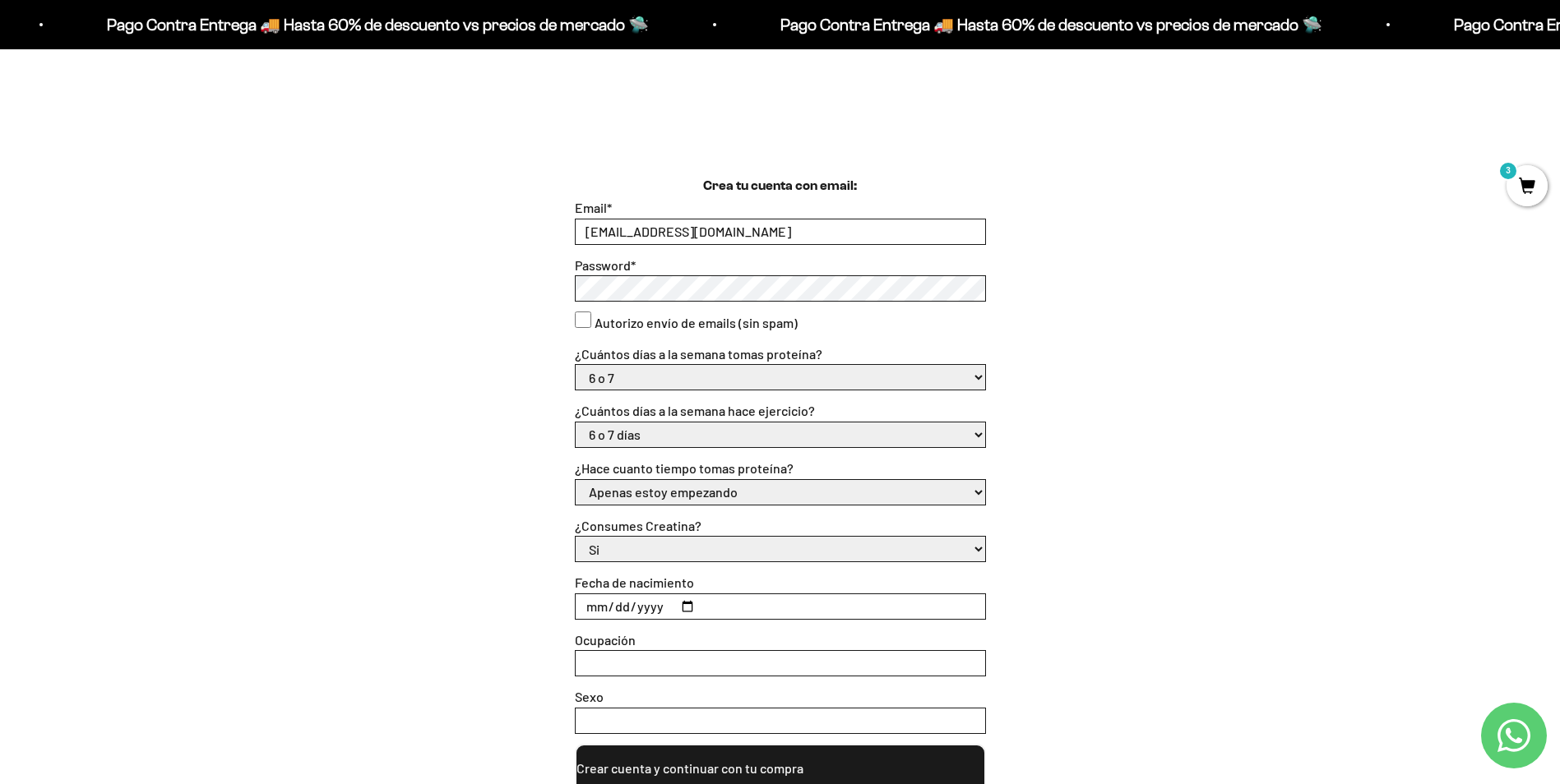
scroll to position [411, 0]
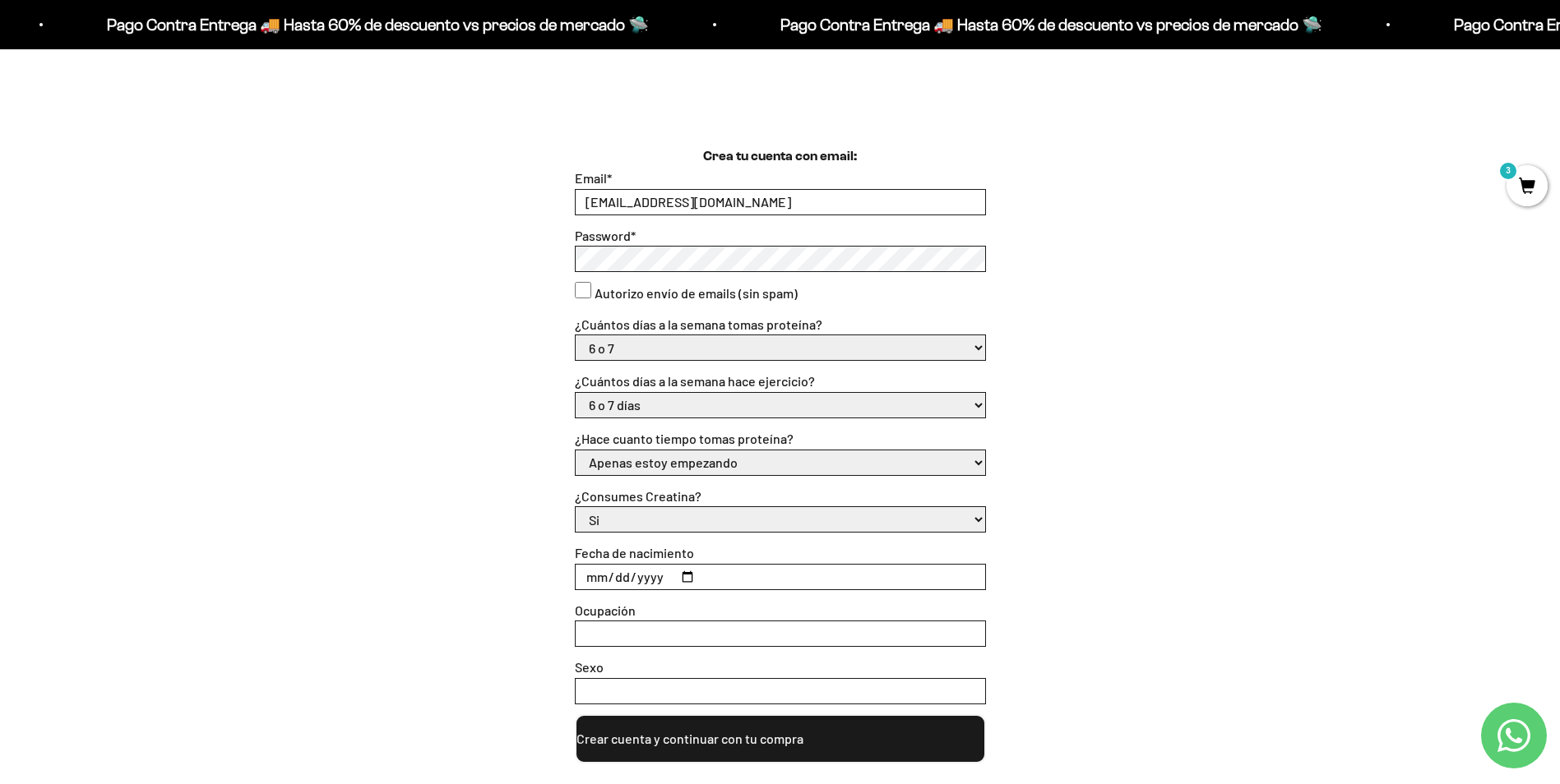
click at [705, 521] on select "Si No" at bounding box center [780, 520] width 410 height 25
click at [575, 507] on select "Si No" at bounding box center [780, 520] width 410 height 25
click at [693, 575] on input "Fecha de nacimiento" at bounding box center [780, 577] width 410 height 25
type input "1991-05-20"
click at [657, 632] on input "Ocupación" at bounding box center [780, 634] width 410 height 25
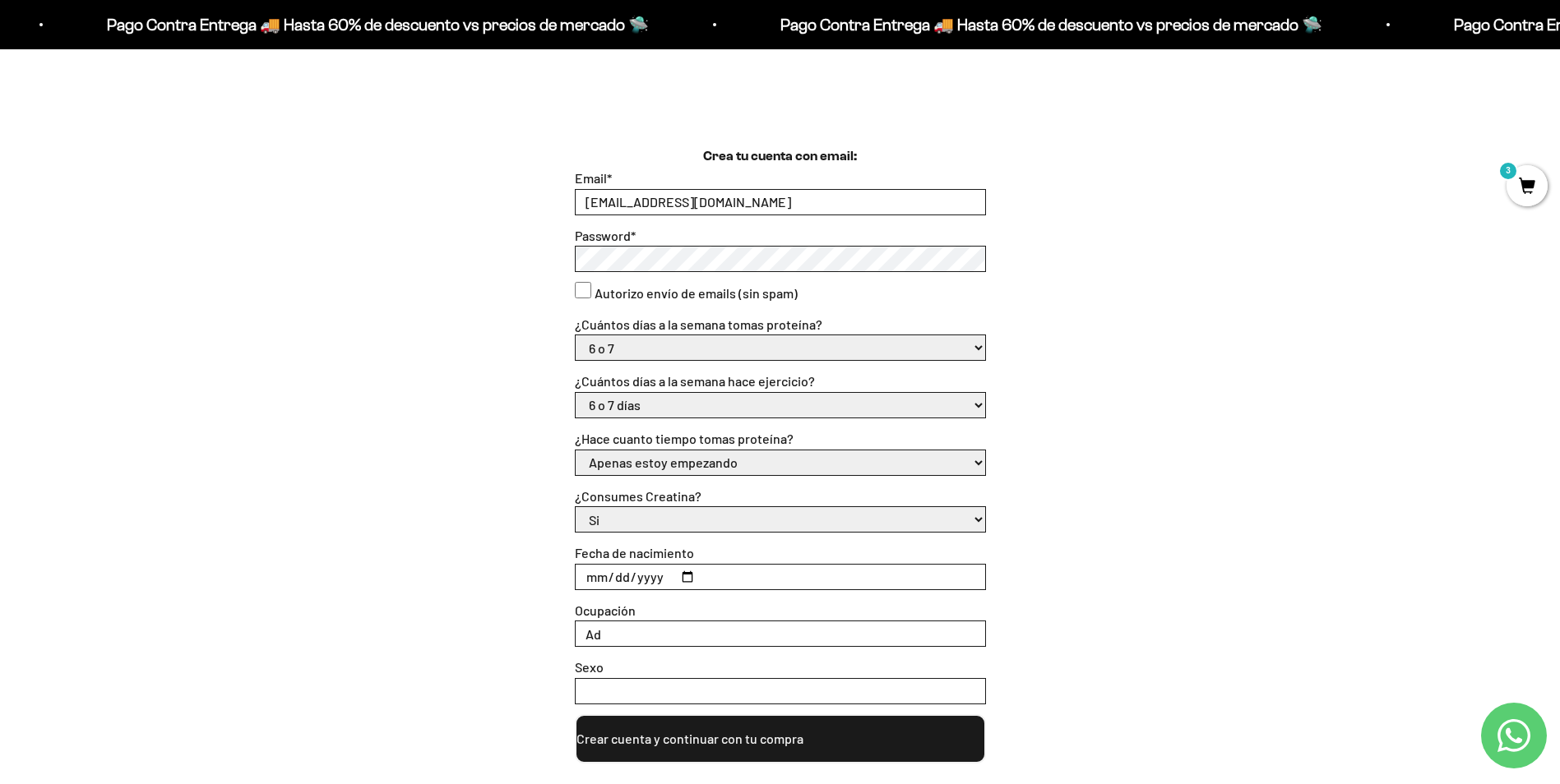
type input "A"
type input "Especialista de Negocios"
click at [927, 694] on input "Sexo" at bounding box center [780, 691] width 410 height 25
type input "Masculino"
click at [850, 745] on button "Crear cuenta y continuar con tu compra" at bounding box center [780, 738] width 411 height 49
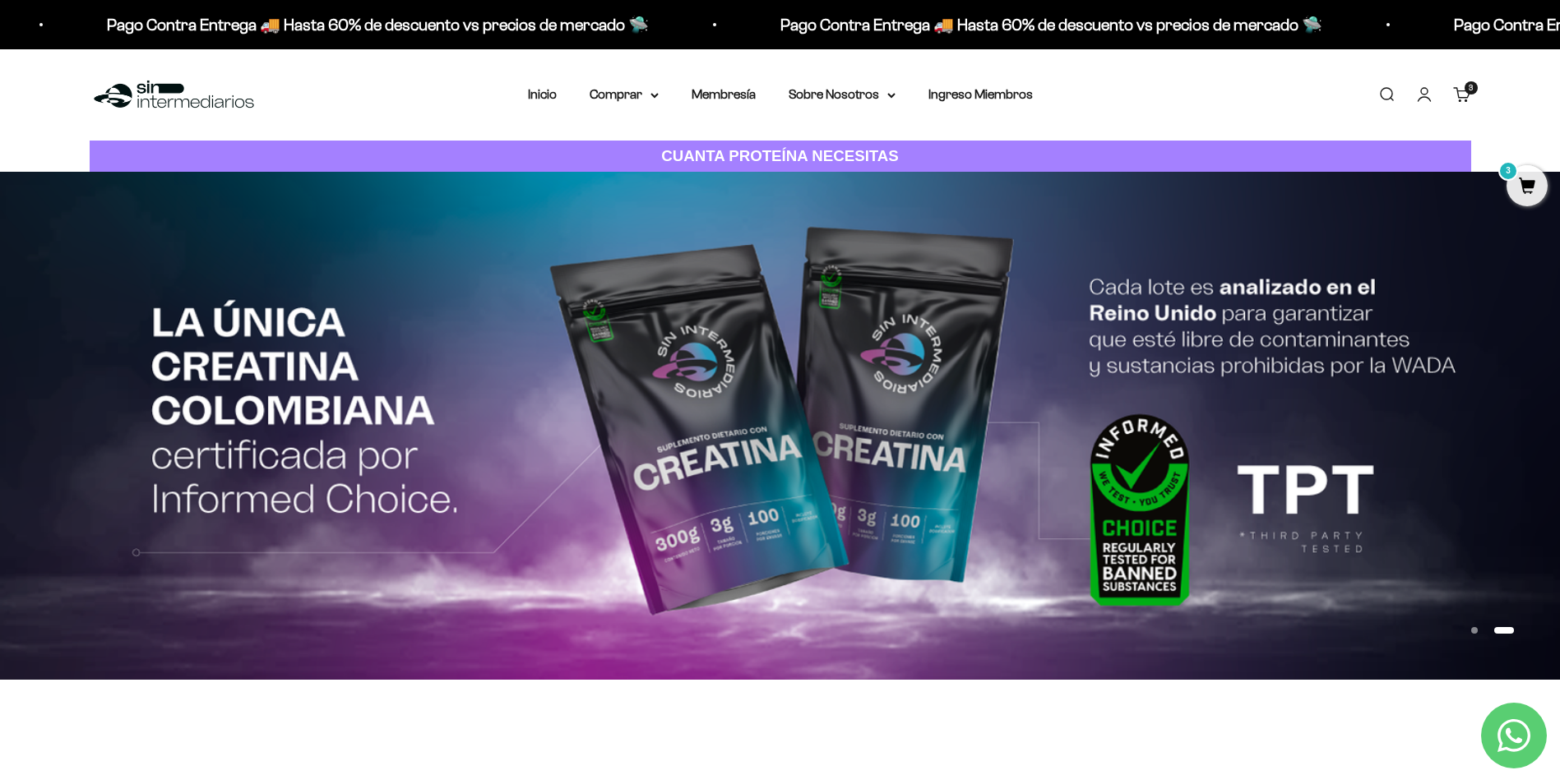
click at [1462, 93] on link "Carrito 3 artículos 3" at bounding box center [1461, 94] width 18 height 18
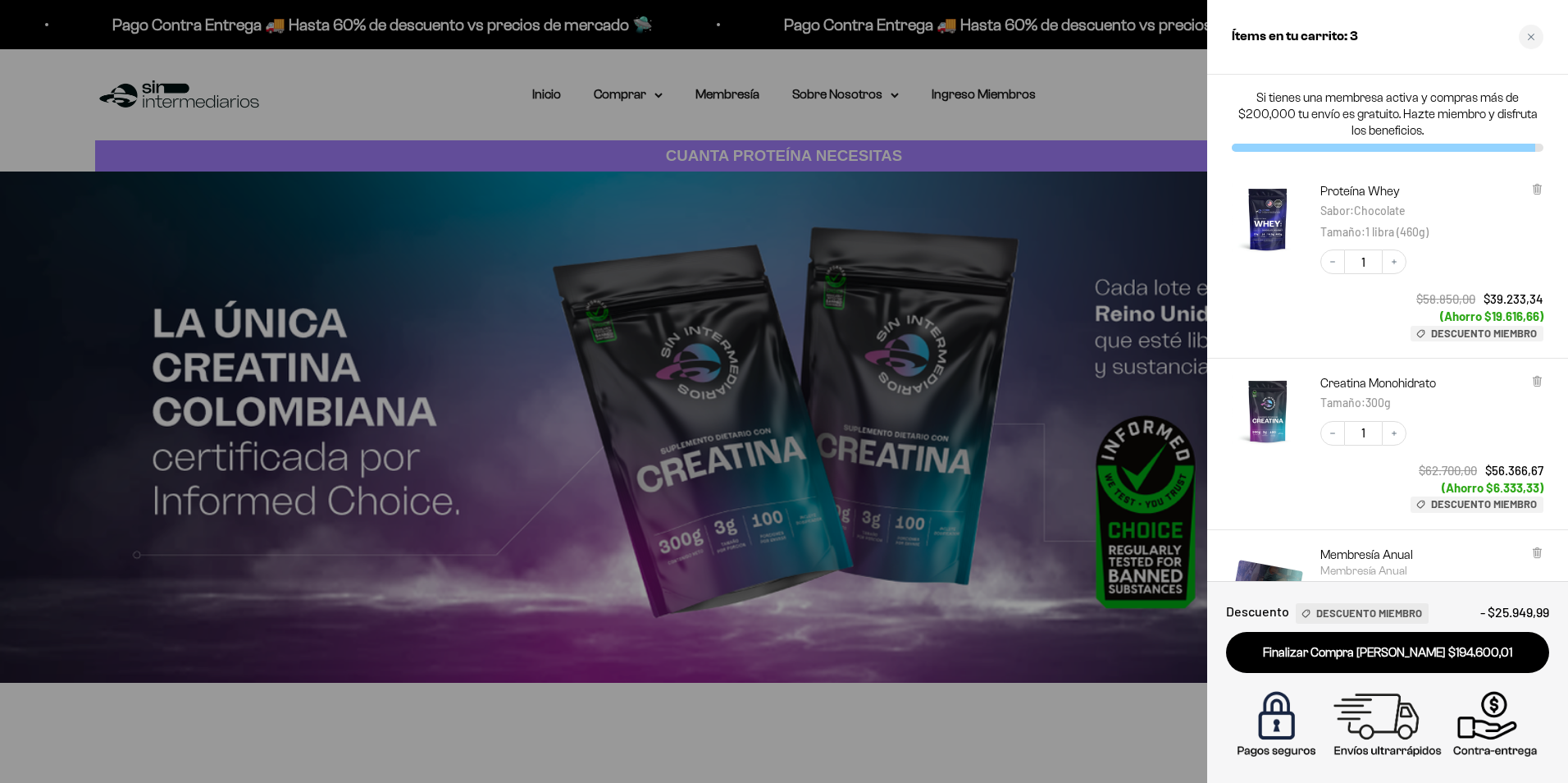
click at [1076, 76] on div at bounding box center [784, 391] width 1568 height 783
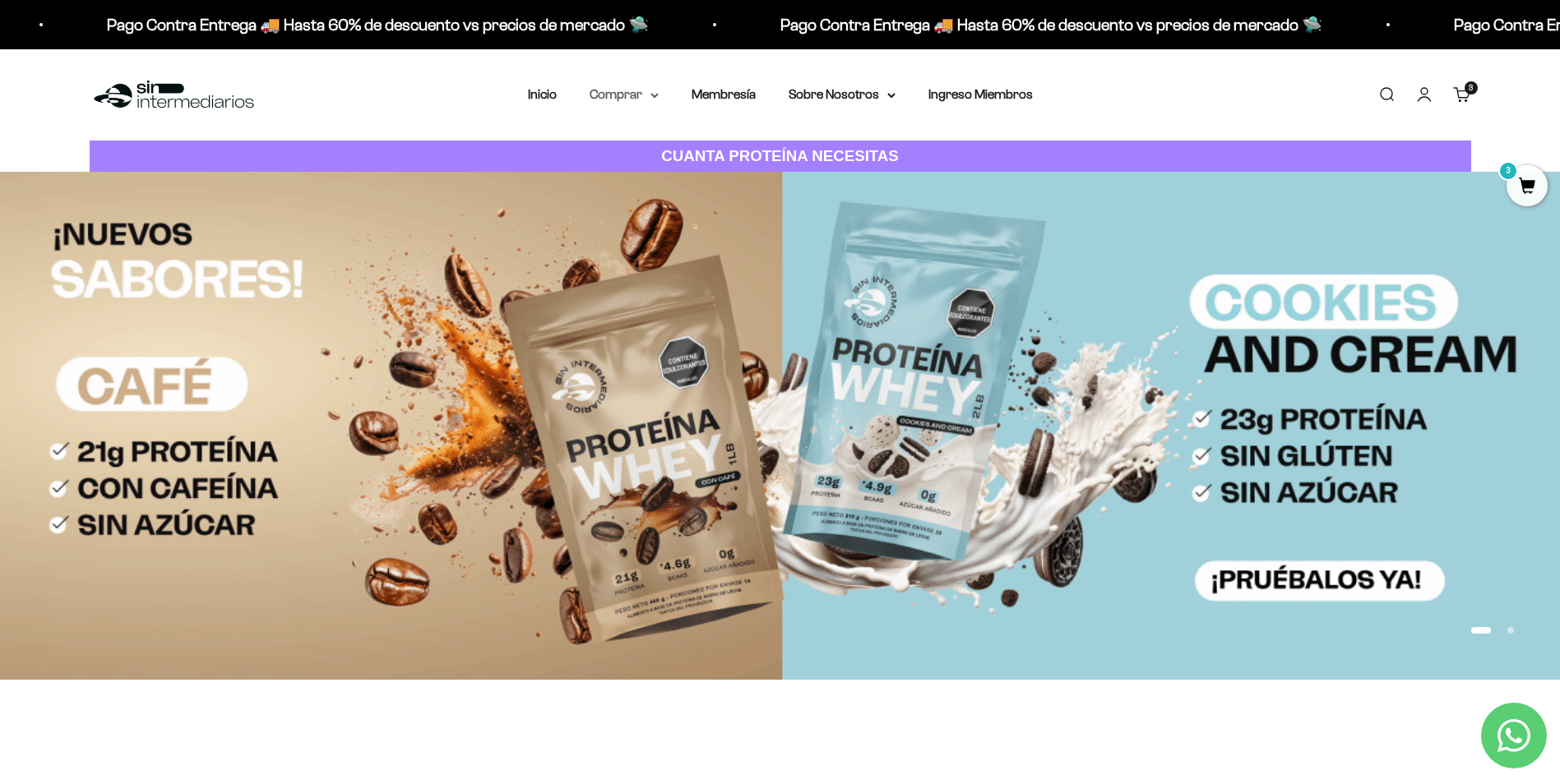
click at [639, 97] on summary "Comprar" at bounding box center [624, 94] width 69 height 21
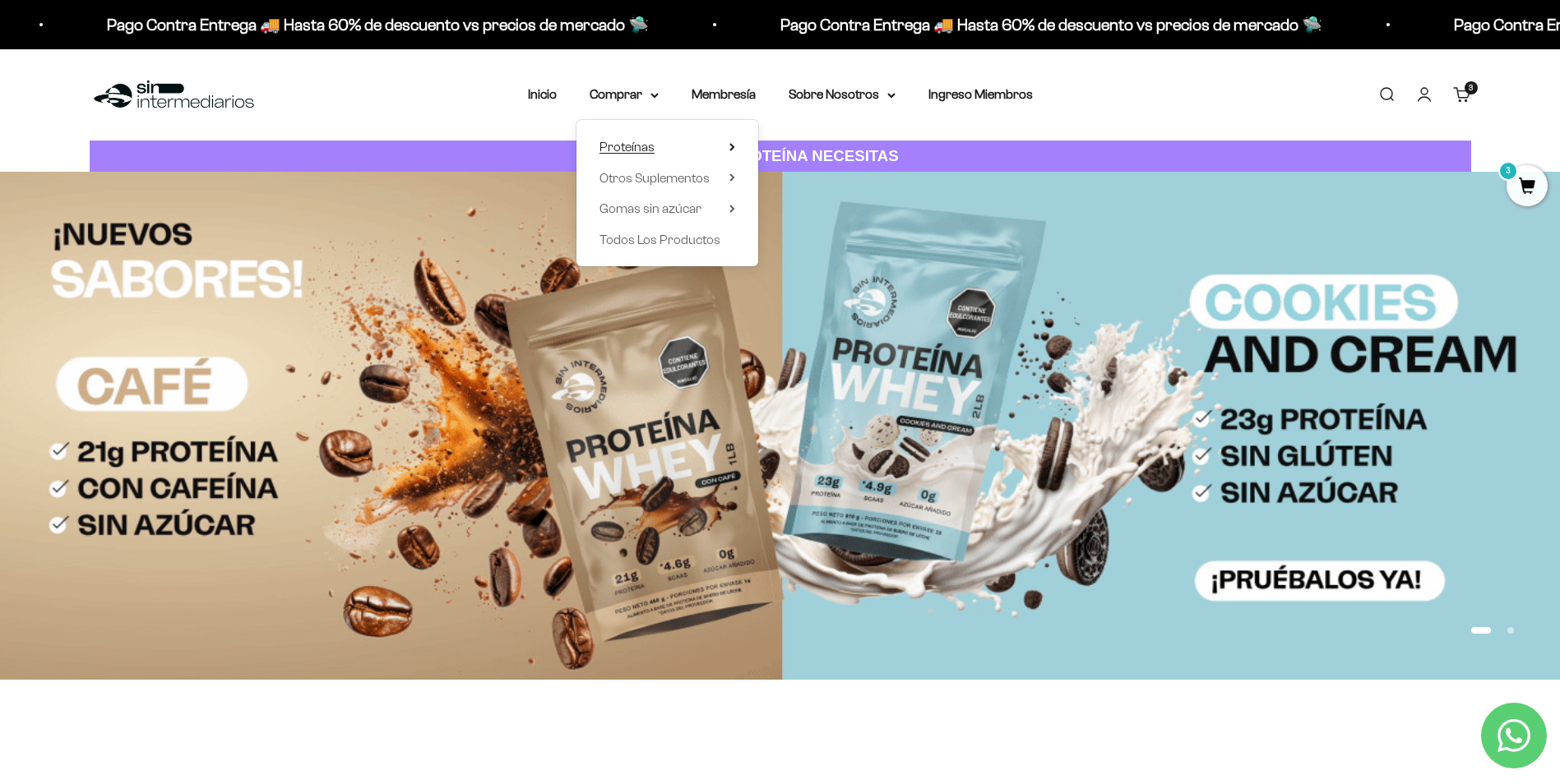
click at [726, 148] on summary "Proteínas" at bounding box center [667, 147] width 135 height 21
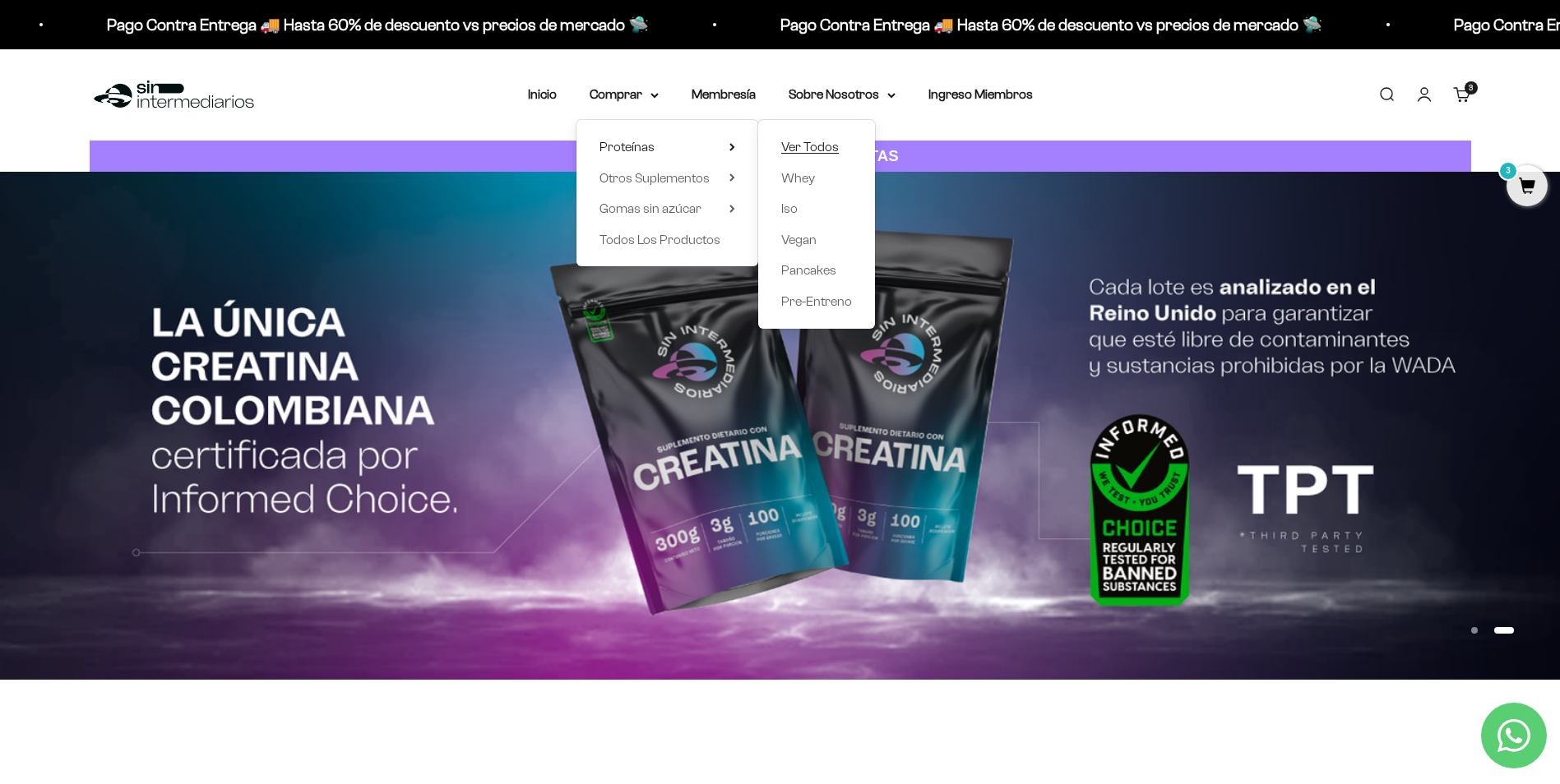
click at [820, 146] on span "Ver Todos" at bounding box center [809, 147] width 58 height 14
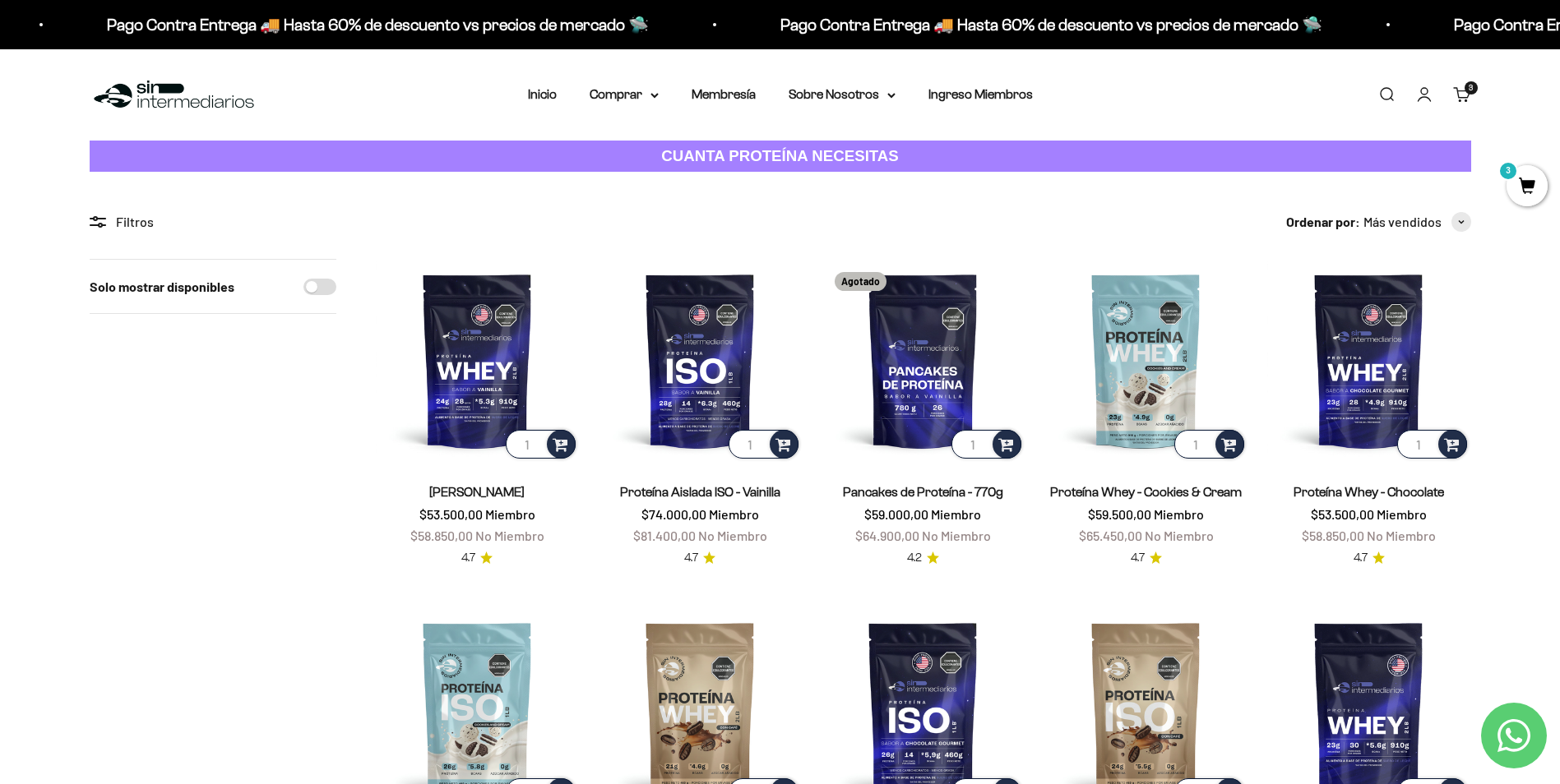
click at [1528, 188] on span "3" at bounding box center [1527, 186] width 41 height 41
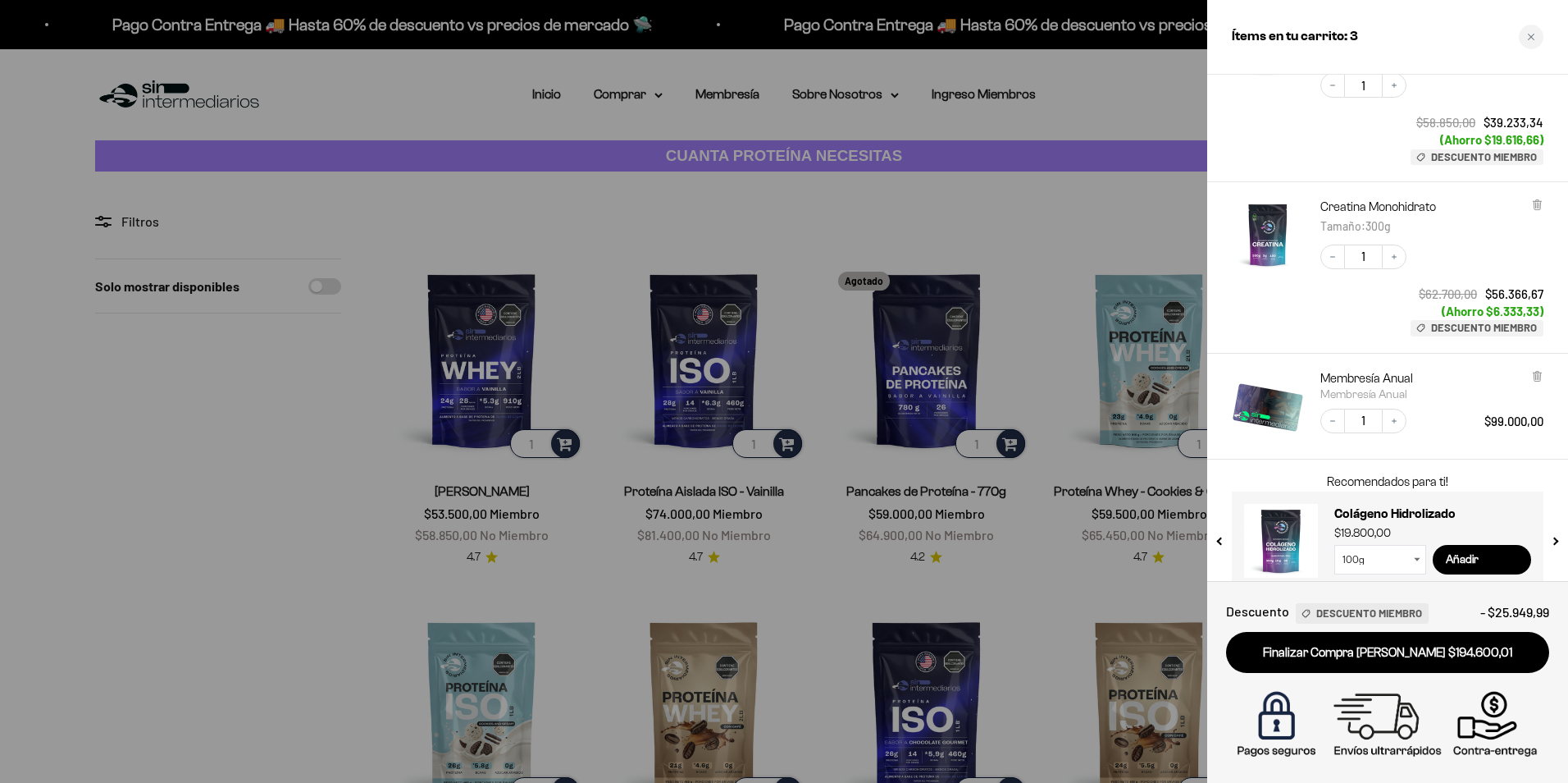
scroll to position [198, 0]
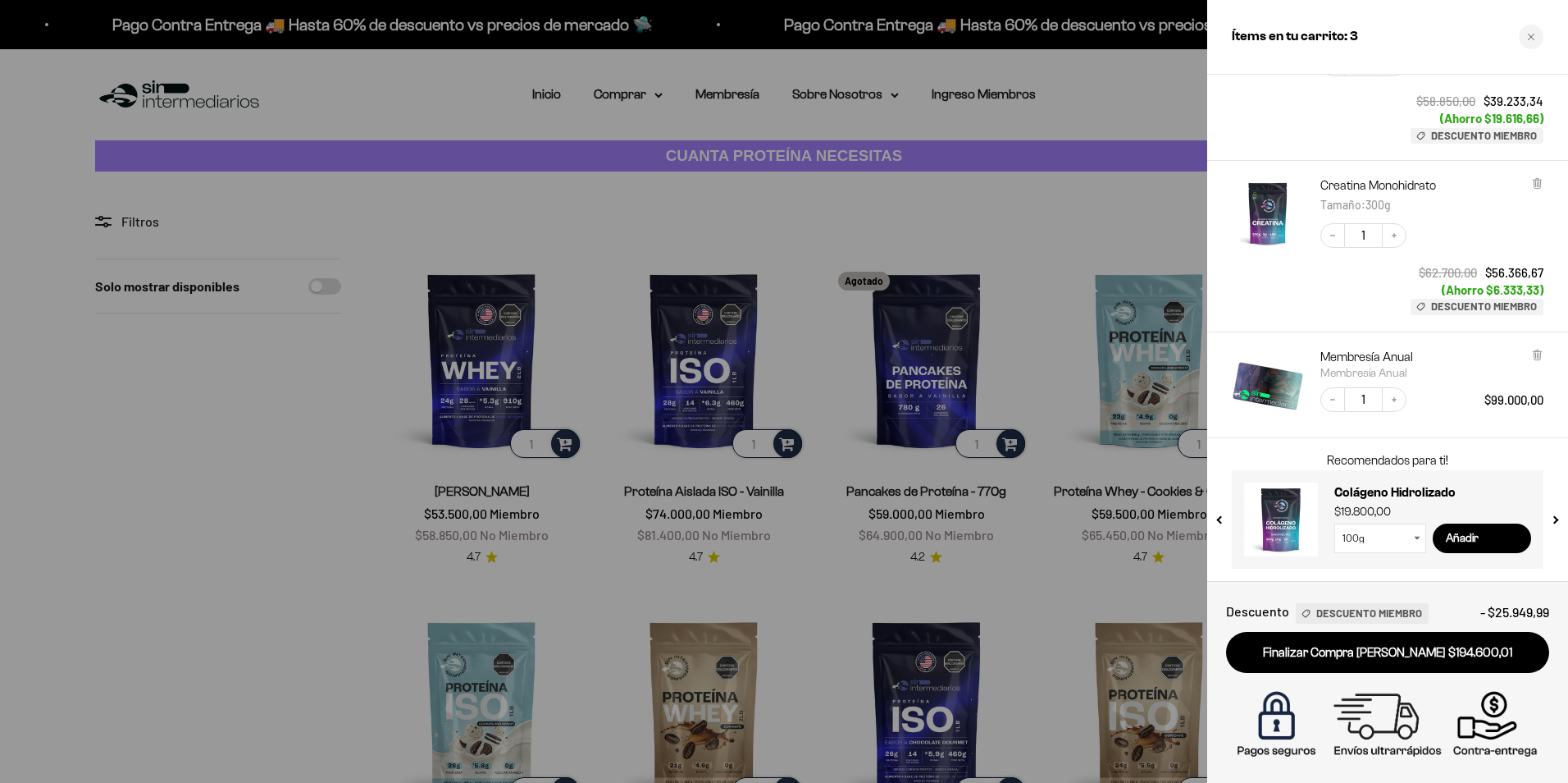
click at [1558, 517] on button "next slide / item" at bounding box center [1555, 515] width 14 height 99
click at [1458, 535] on input "Añadir" at bounding box center [1482, 538] width 99 height 29
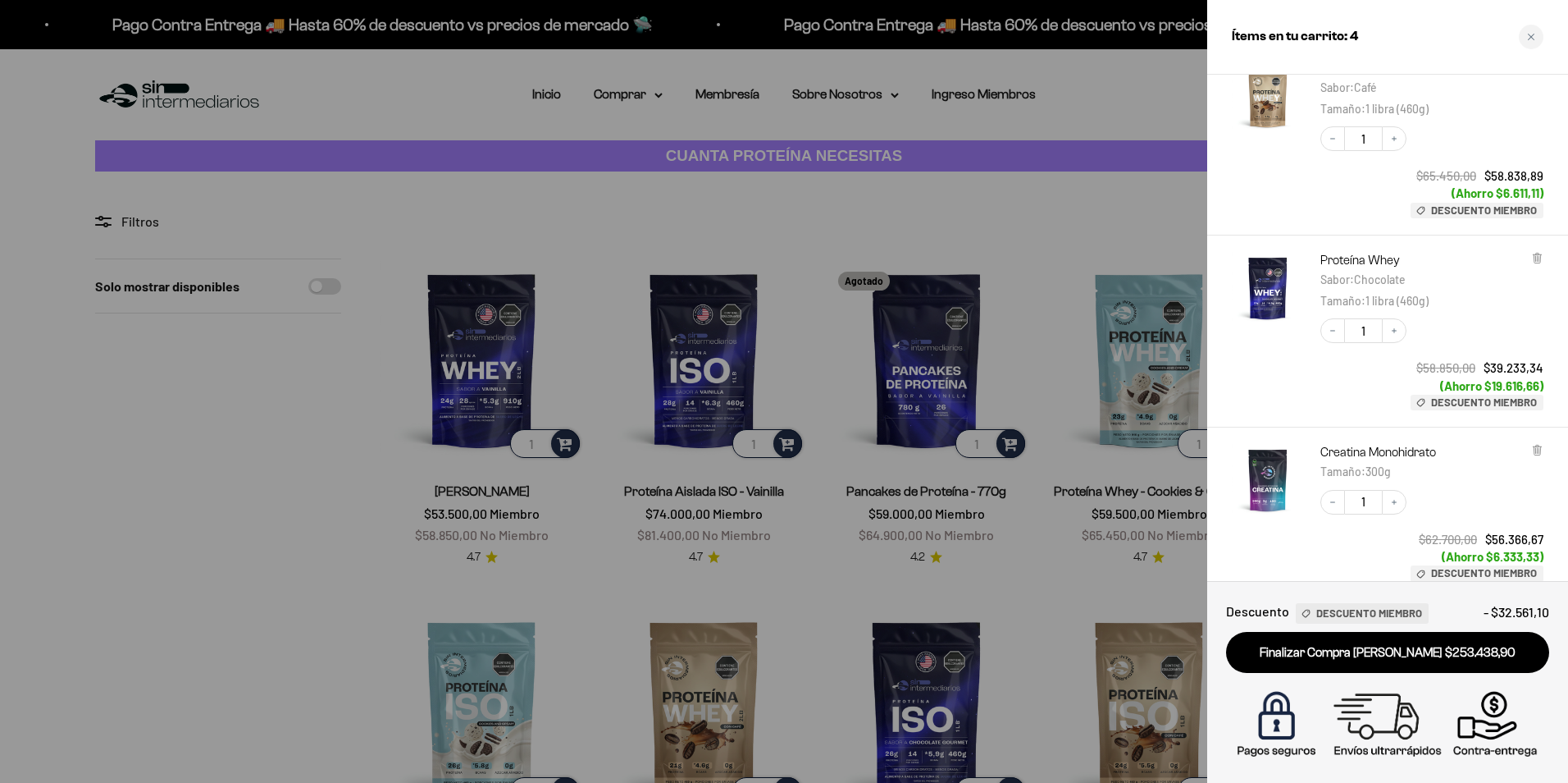
scroll to position [0, 0]
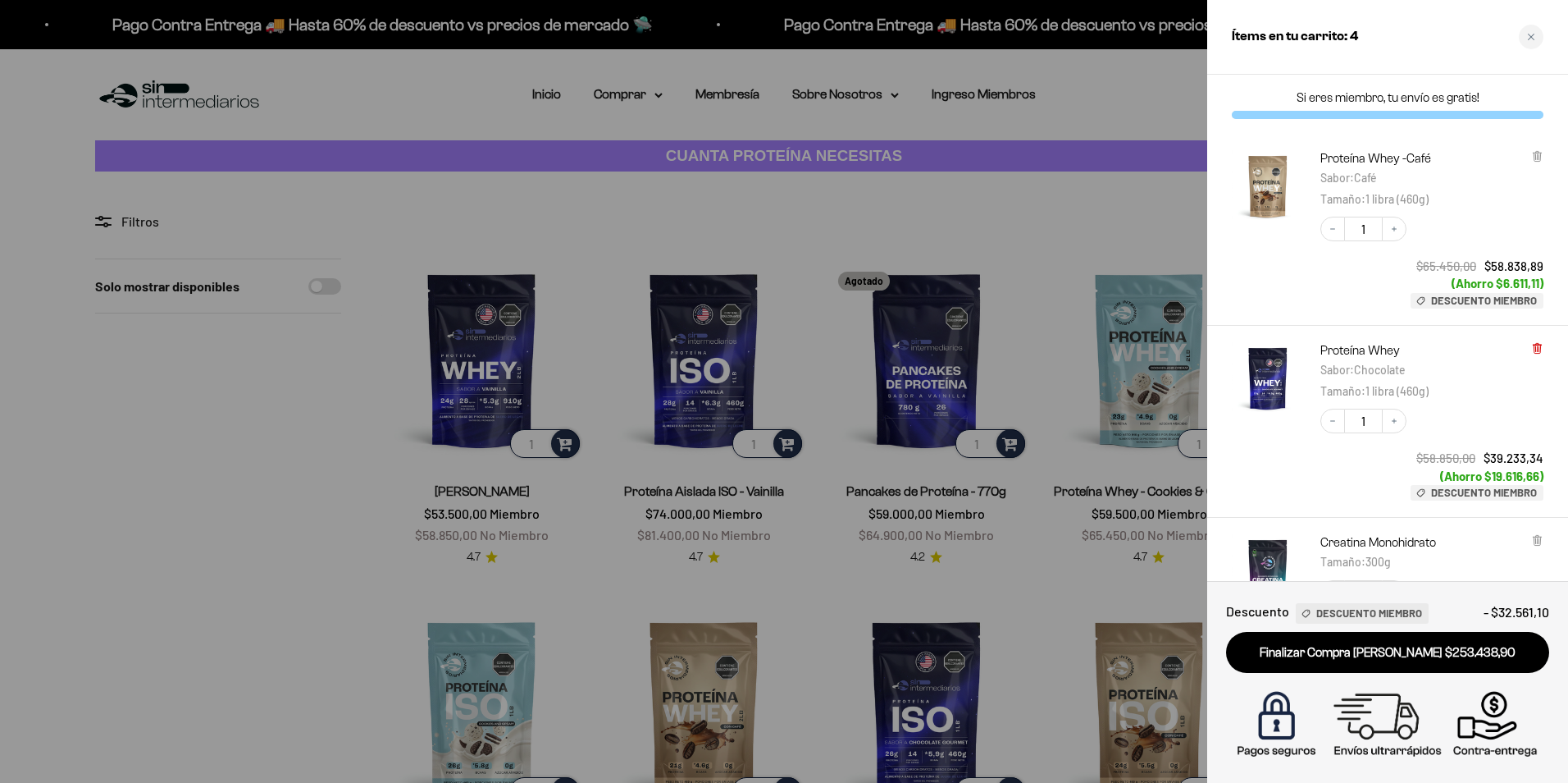
click at [1540, 352] on icon at bounding box center [1537, 348] width 6 height 8
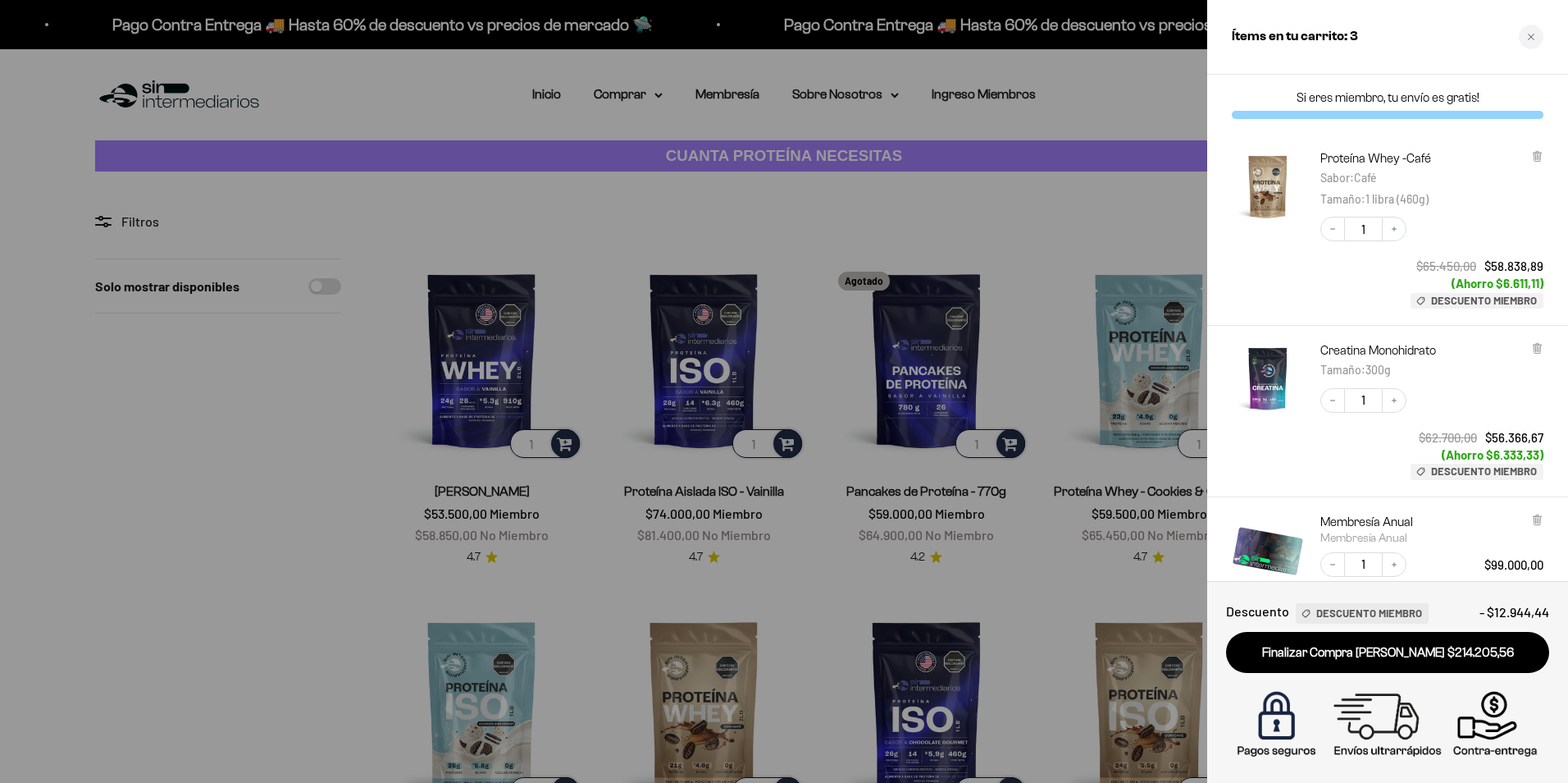
click at [1422, 658] on link "Finalizar Compra [PERSON_NAME] $214.205,56" at bounding box center [1388, 652] width 323 height 42
